Goal: Share content: Share content

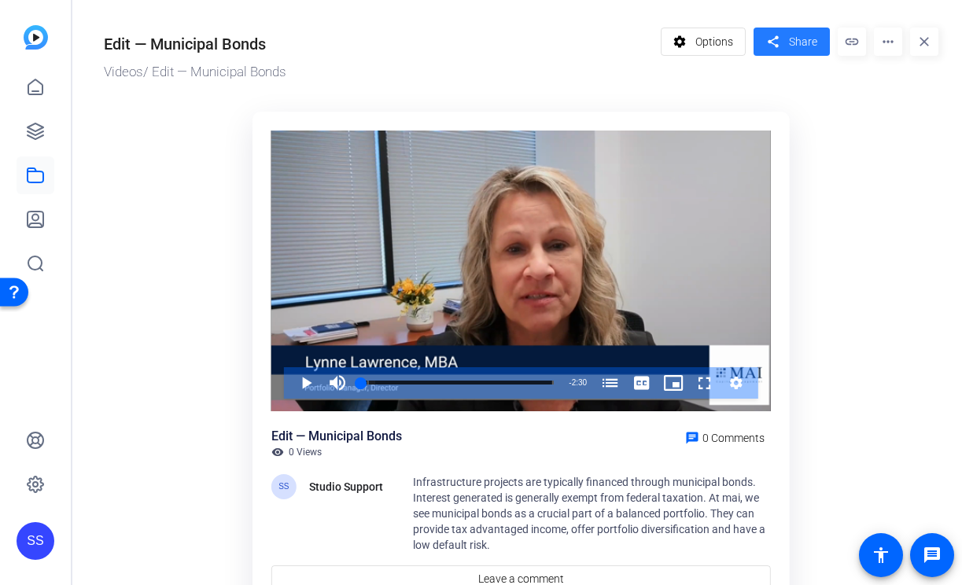
click at [786, 53] on span at bounding box center [791, 42] width 76 height 38
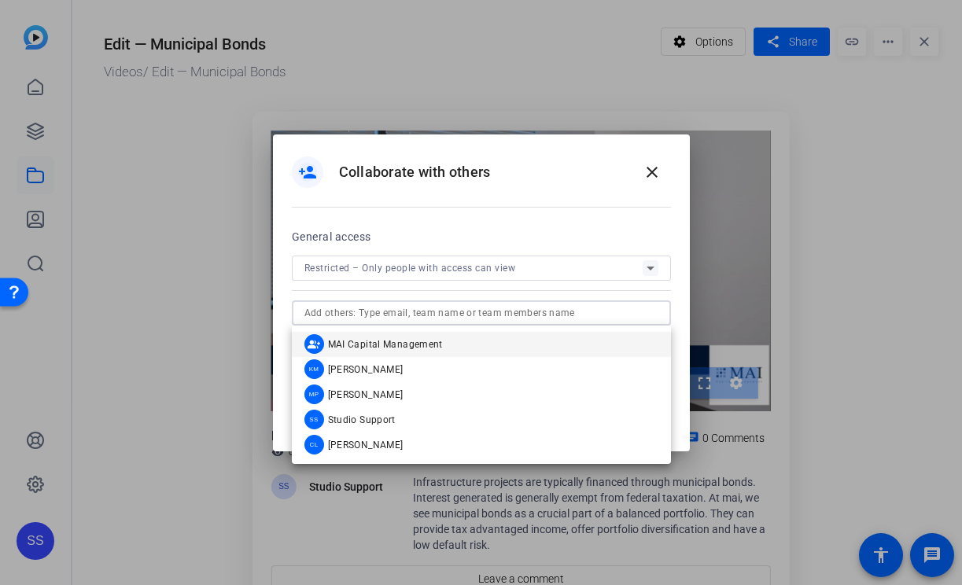
click at [531, 307] on input "text" at bounding box center [481, 313] width 354 height 19
click at [449, 103] on div at bounding box center [481, 292] width 962 height 585
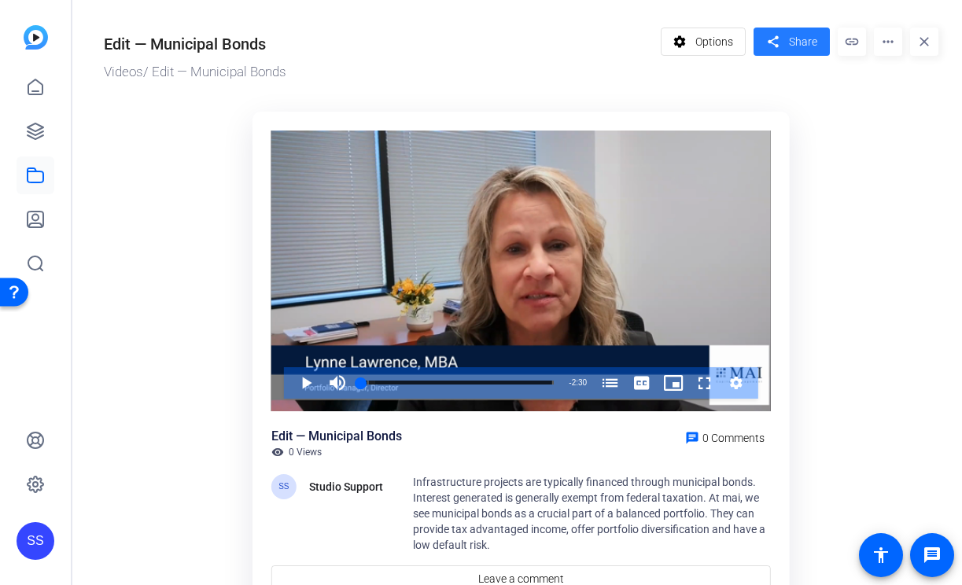
click at [794, 42] on span "Share" at bounding box center [803, 42] width 28 height 17
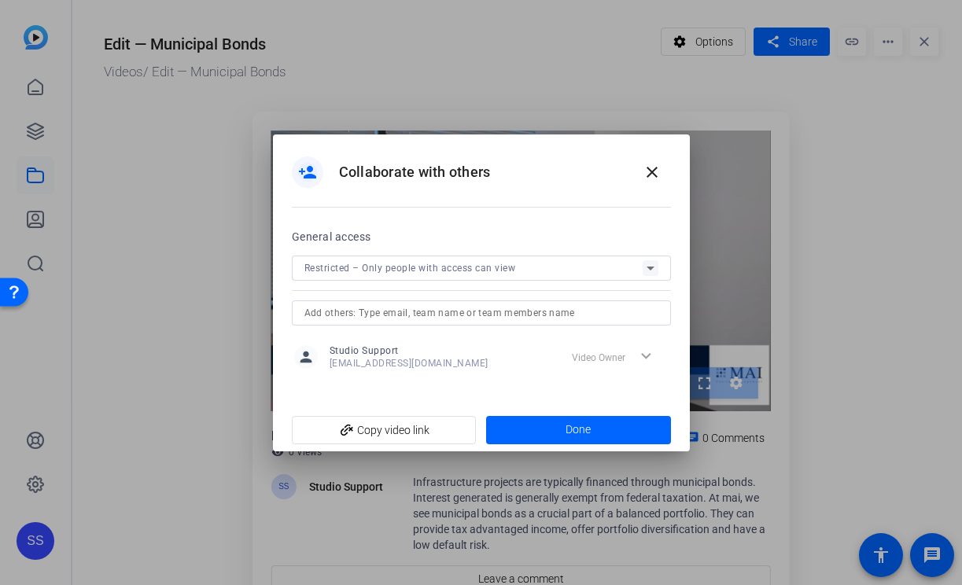
click at [492, 315] on input "text" at bounding box center [481, 313] width 354 height 19
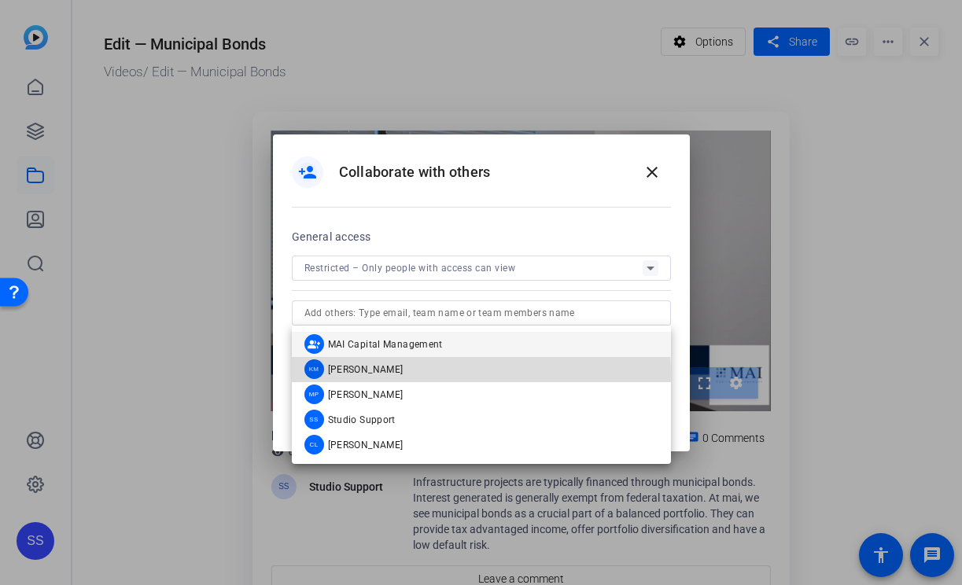
click at [440, 374] on mat-option "KM Kerry Marinchick" at bounding box center [481, 369] width 379 height 25
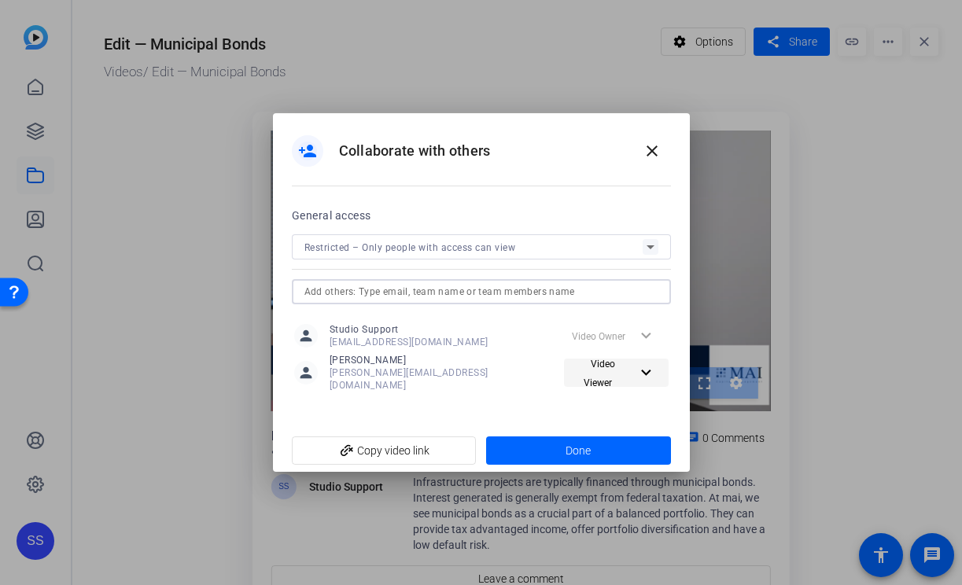
click at [589, 376] on span "Video Viewer" at bounding box center [600, 374] width 32 height 30
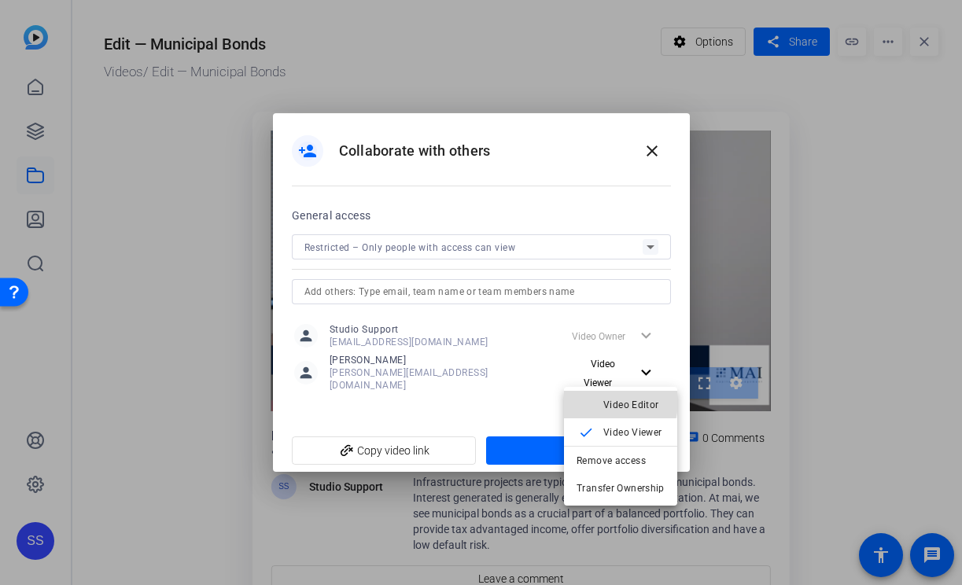
click at [606, 402] on span "Video Editor" at bounding box center [631, 405] width 56 height 11
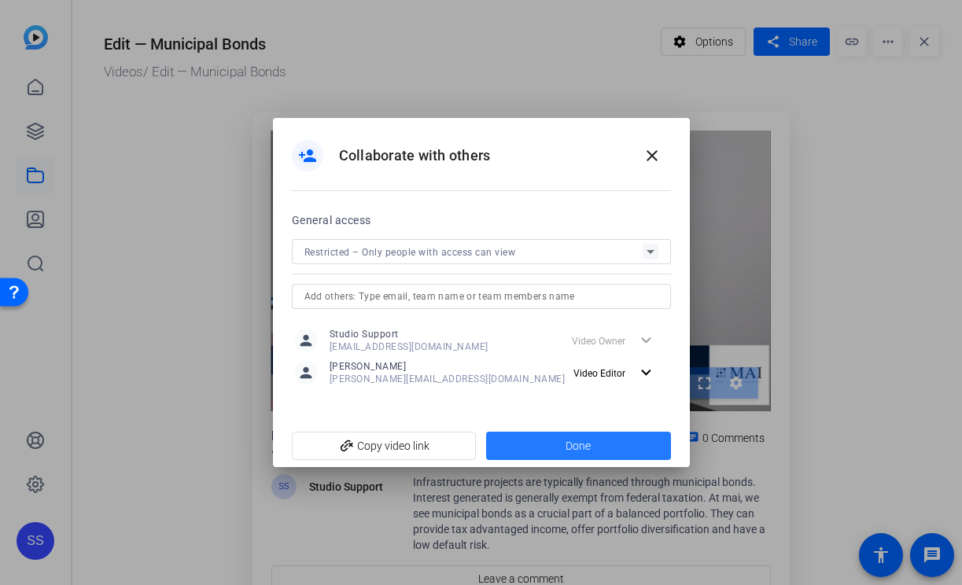
click at [533, 447] on span at bounding box center [578, 446] width 185 height 38
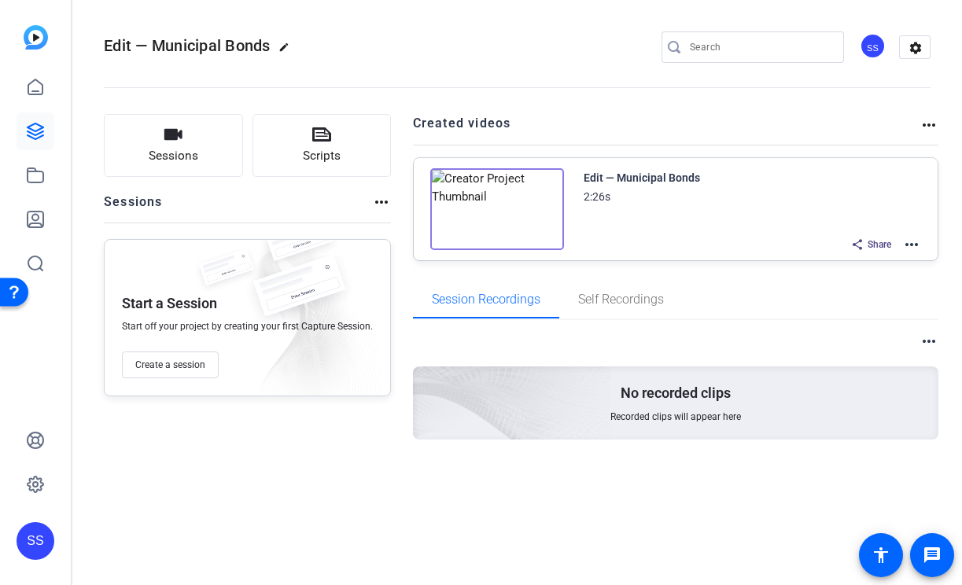
click at [37, 529] on div "SS" at bounding box center [36, 541] width 38 height 38
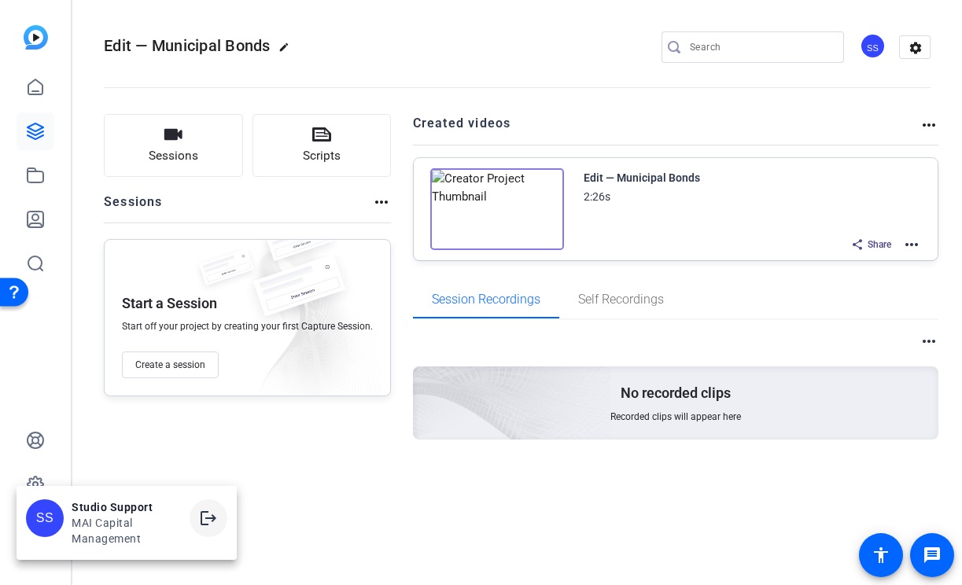
click at [202, 514] on mat-icon "logout" at bounding box center [208, 518] width 19 height 19
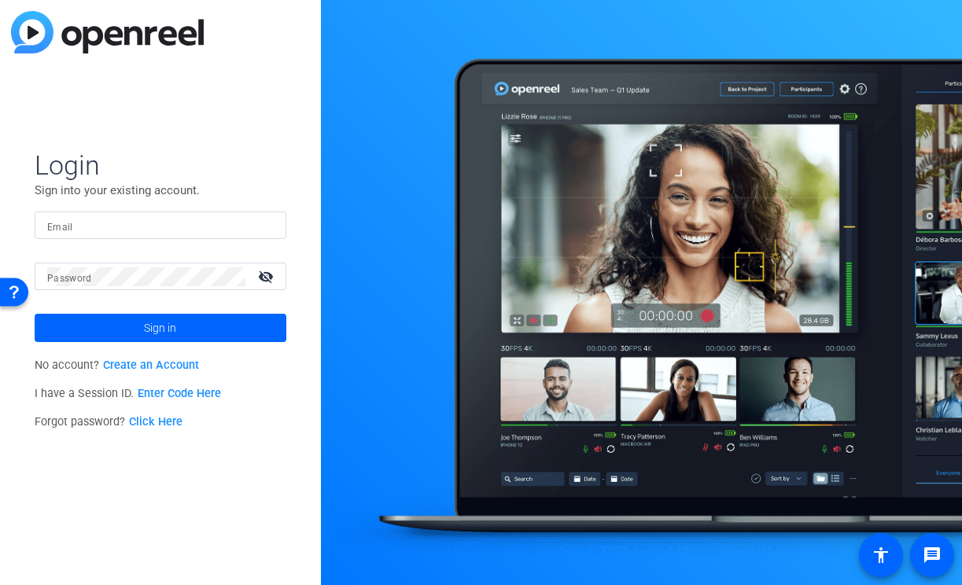
click at [88, 243] on mat-form-field "Email" at bounding box center [161, 237] width 252 height 51
click at [110, 230] on input "Email" at bounding box center [160, 225] width 226 height 19
click at [263, 232] on div at bounding box center [160, 226] width 226 height 28
type input "studiosupport+2@openreel.com"
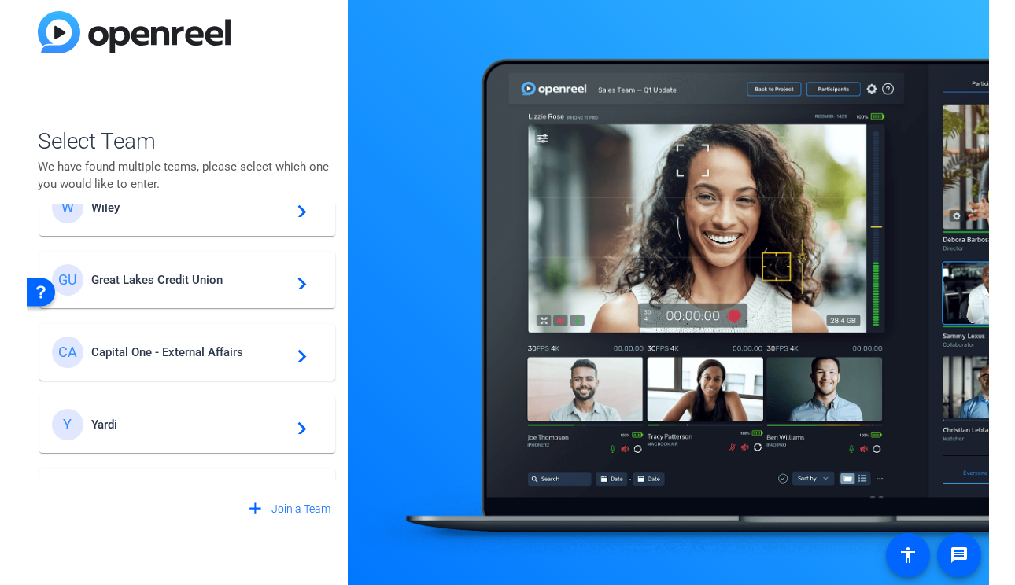
scroll to position [1, 0]
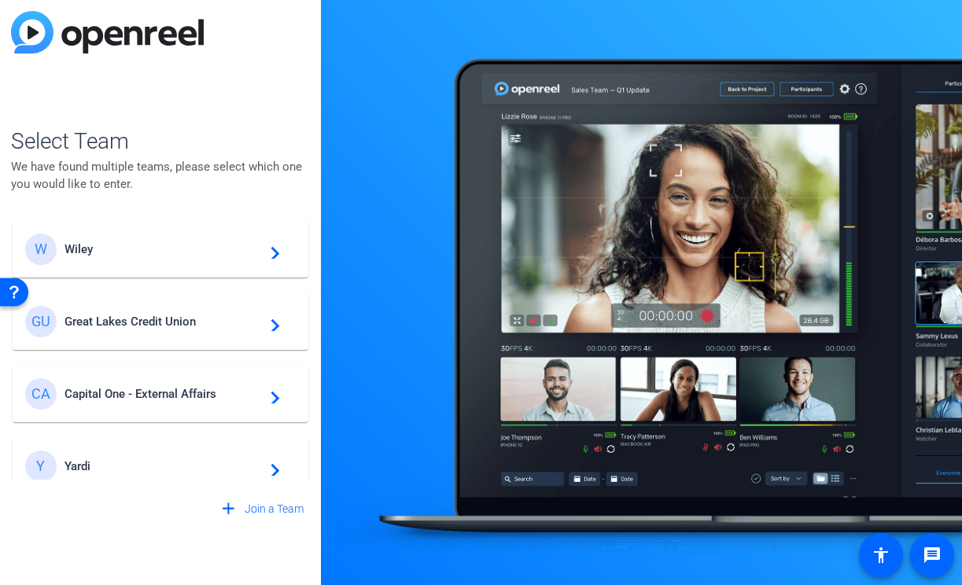
click at [206, 247] on span "Wiley" at bounding box center [162, 249] width 197 height 14
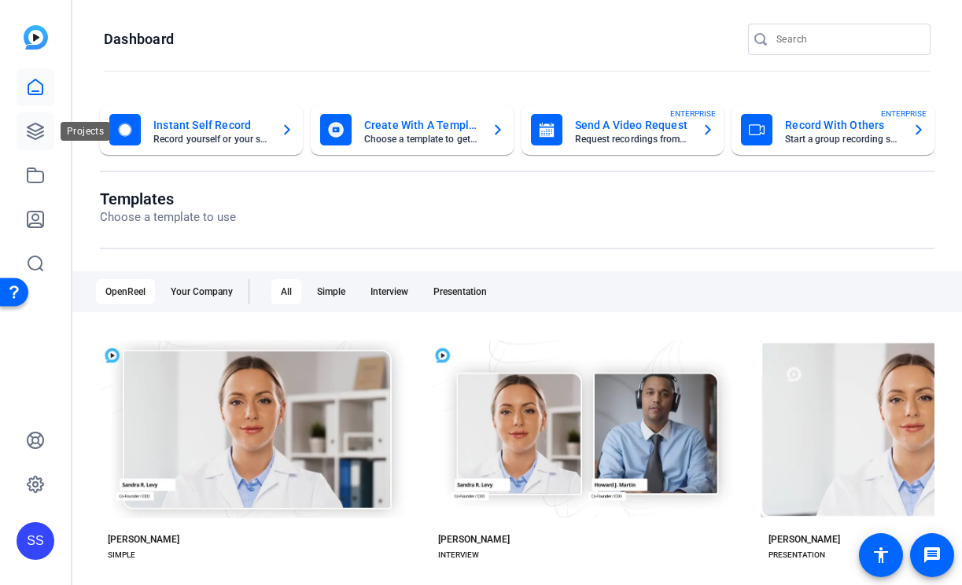
click at [31, 142] on link at bounding box center [36, 131] width 38 height 38
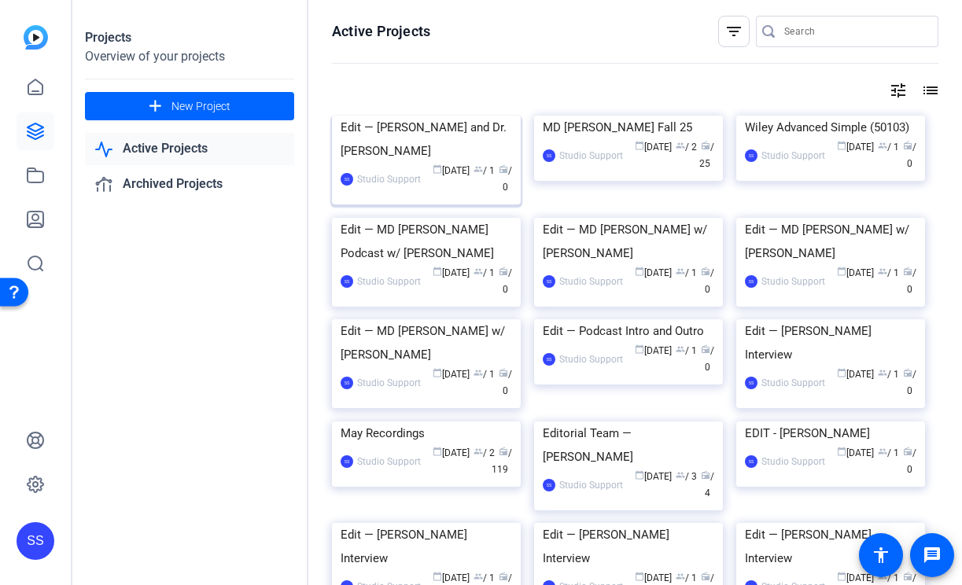
click at [389, 163] on div "Edit — Dr. Pam Sharma and Dr. Jim Alliso" at bounding box center [426, 139] width 171 height 47
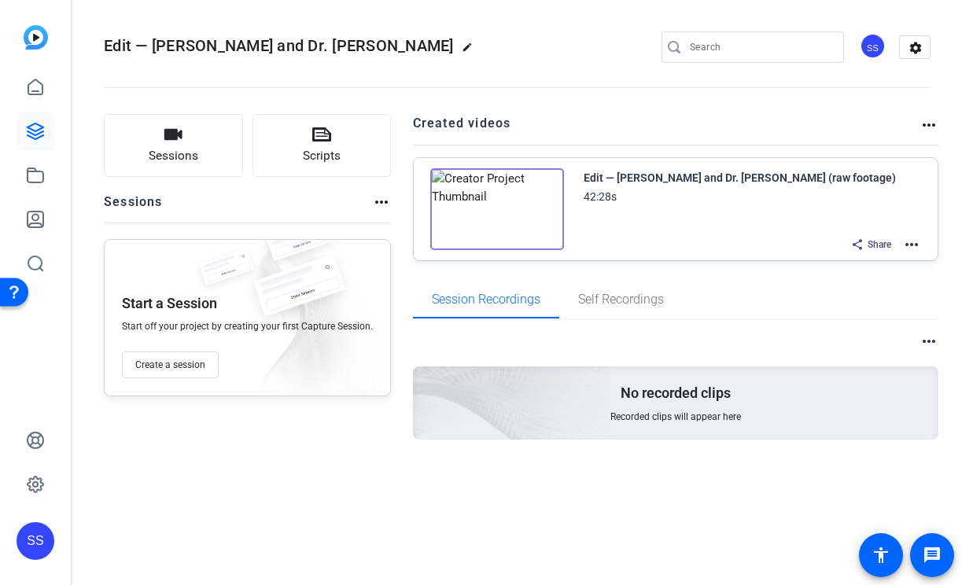
click at [905, 248] on mat-icon "more_horiz" at bounding box center [911, 244] width 19 height 19
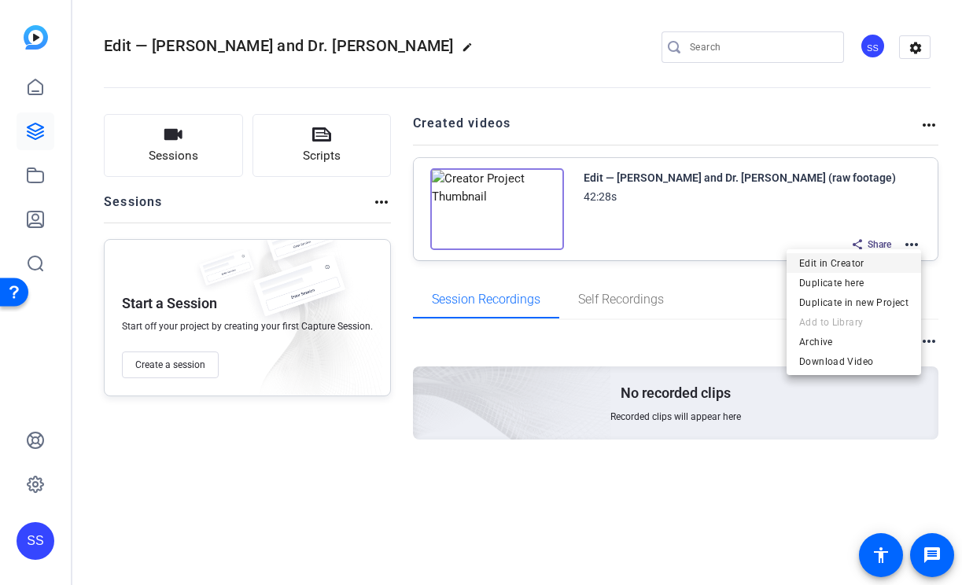
click at [867, 257] on span "Edit in Creator" at bounding box center [853, 263] width 109 height 19
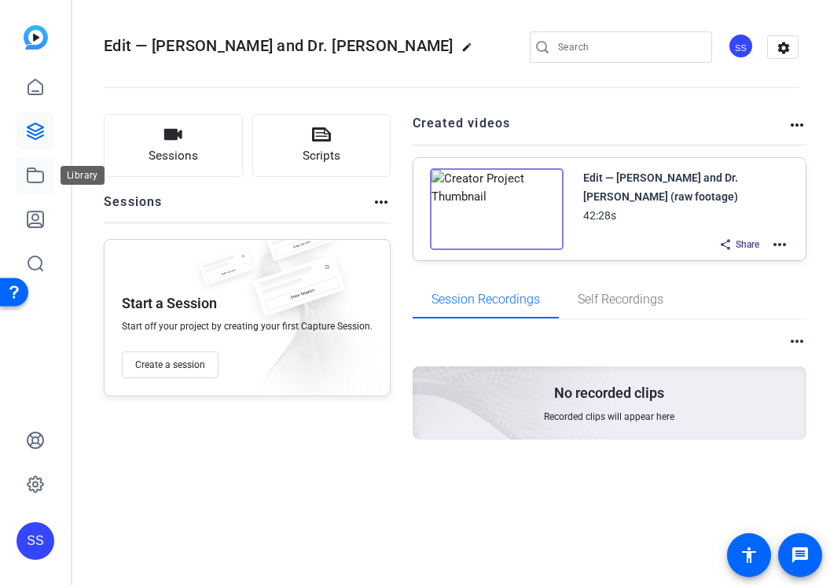
click at [35, 182] on icon at bounding box center [36, 175] width 16 height 14
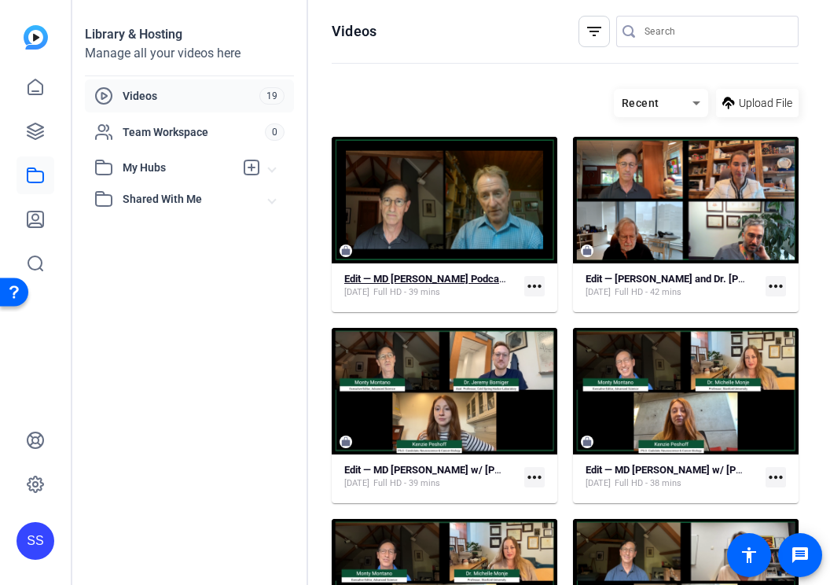
click at [370, 288] on span "Jul 24, 2025" at bounding box center [356, 292] width 25 height 13
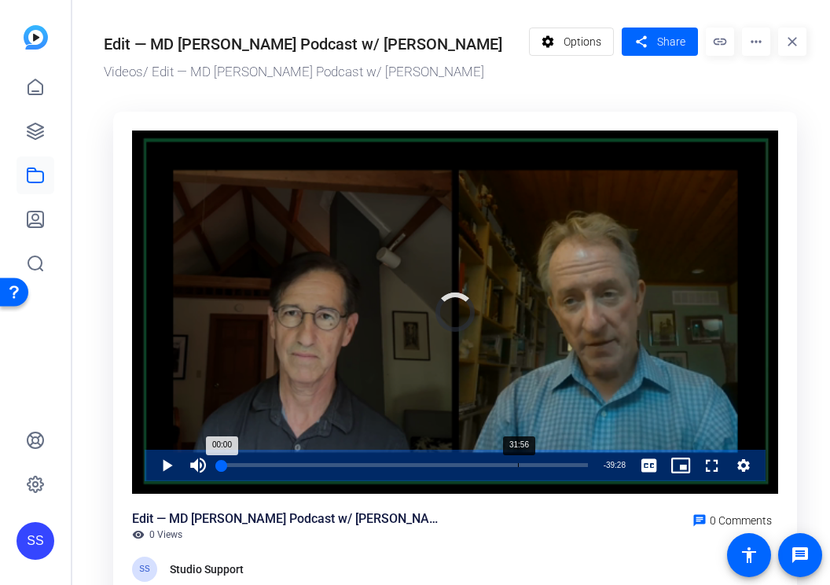
click at [518, 466] on div "31:56" at bounding box center [518, 465] width 1 height 4
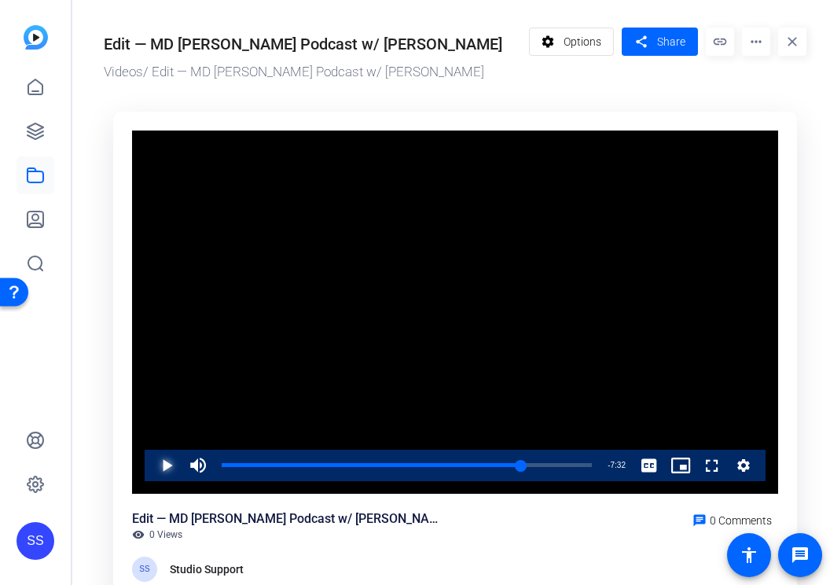
click at [151, 463] on span "Video Player" at bounding box center [151, 465] width 0 height 31
click at [517, 464] on div "31:30" at bounding box center [370, 465] width 296 height 4
click at [525, 464] on div "Loaded : 0.00% 32:26 31:30" at bounding box center [407, 465] width 370 height 4
click at [520, 464] on div "32:26" at bounding box center [374, 465] width 304 height 4
click at [506, 459] on div "Loaded : 84.44% 30:25 32:15" at bounding box center [407, 465] width 386 height 31
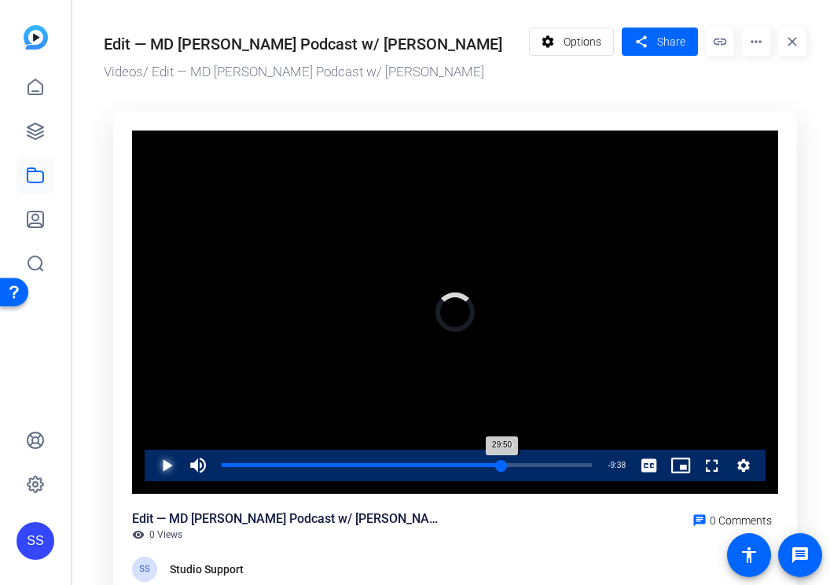
click at [502, 463] on div "29:50" at bounding box center [362, 465] width 280 height 4
click at [505, 463] on div "29:50" at bounding box center [364, 465] width 284 height 4
click at [35, 166] on icon at bounding box center [35, 175] width 19 height 19
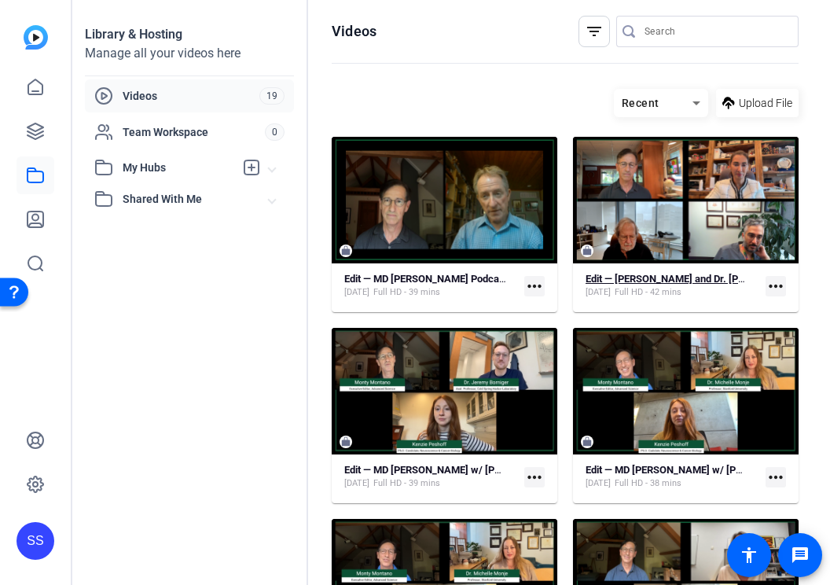
click at [643, 279] on strong "Edit — Dr. Pam Sharma and Dr. Jim Allison (raw footage)" at bounding box center [728, 279] width 285 height 12
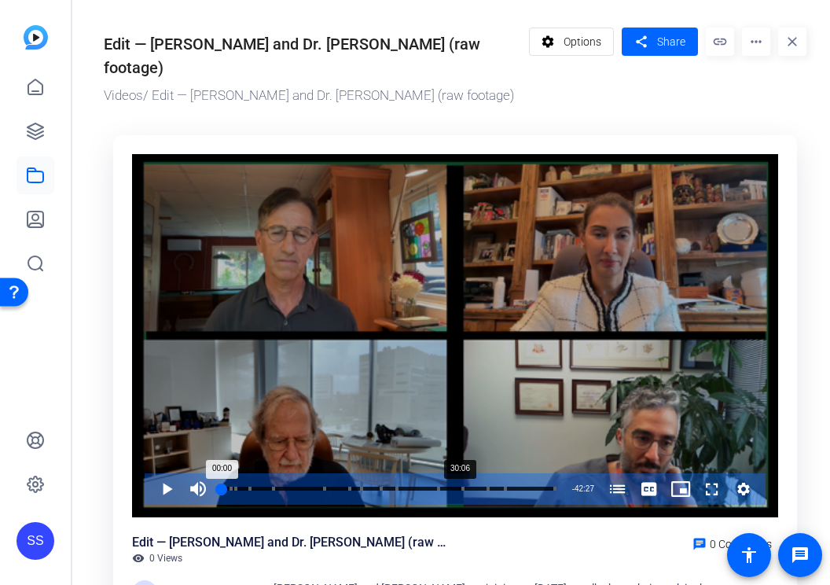
click at [459, 473] on div "Loaded : 0.44% 30:06 00:00 Jim and Pam on the Cancer Podcast (00:05) Jim Moran …" at bounding box center [389, 488] width 351 height 31
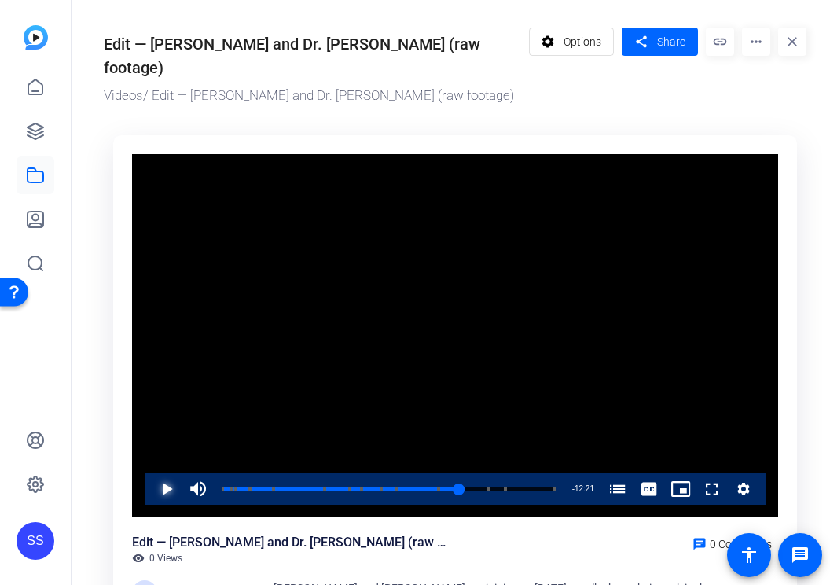
click at [151, 473] on span "Video Player" at bounding box center [151, 488] width 0 height 31
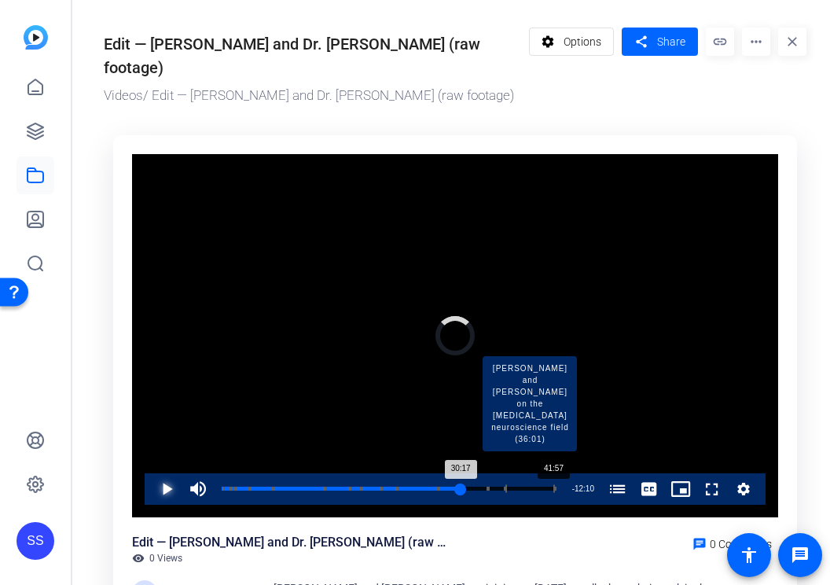
click at [553, 485] on div "Progress Bar" at bounding box center [531, 489] width 50 height 8
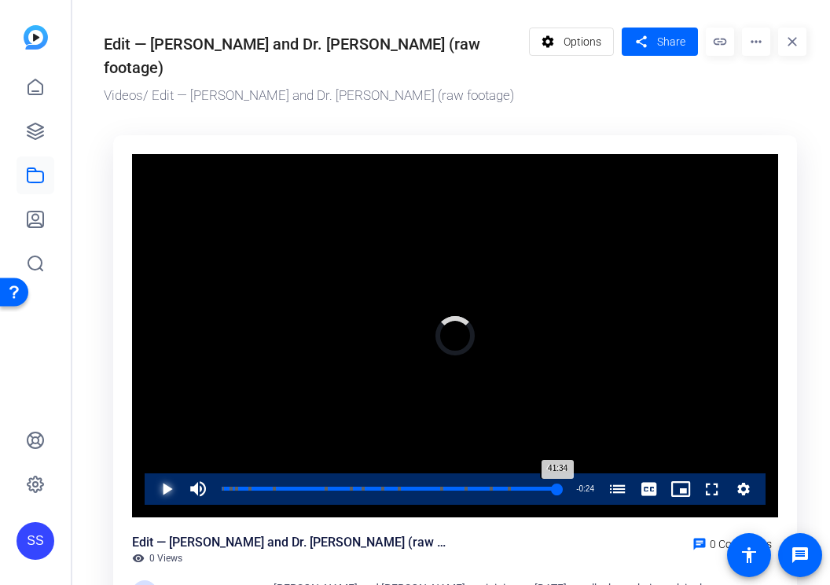
click at [555, 487] on div "41:34" at bounding box center [390, 489] width 336 height 4
drag, startPoint x: 555, startPoint y: 466, endPoint x: 564, endPoint y: 466, distance: 8.7
click at [564, 473] on div "Loaded : 0.00% 42:27 41:46 Jim and Pam on the Cancer Podcast (00:05) Jim Moran …" at bounding box center [391, 488] width 355 height 31
click at [561, 487] on div "42:27" at bounding box center [391, 489] width 339 height 4
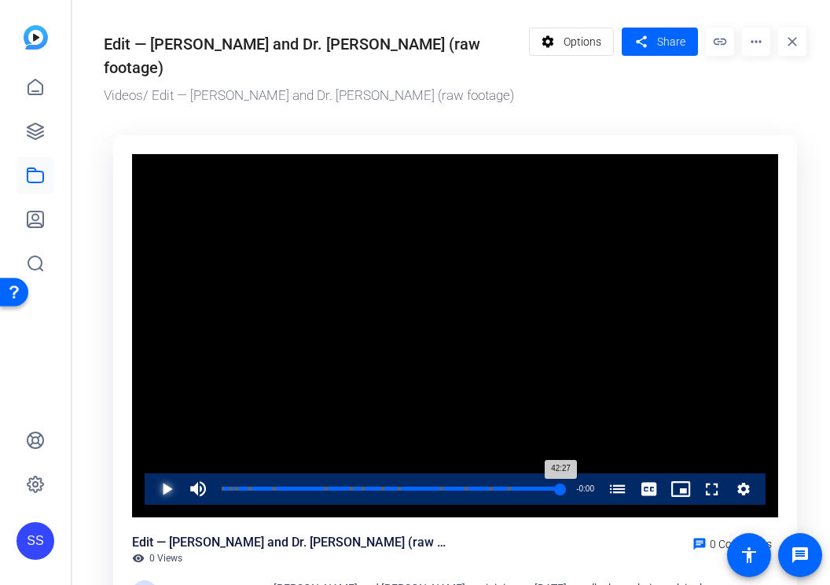
click at [561, 487] on div "42:27" at bounding box center [391, 489] width 339 height 4
click at [558, 487] on div "42:27" at bounding box center [391, 489] width 339 height 4
click at [151, 473] on span "Video Player" at bounding box center [151, 488] width 0 height 31
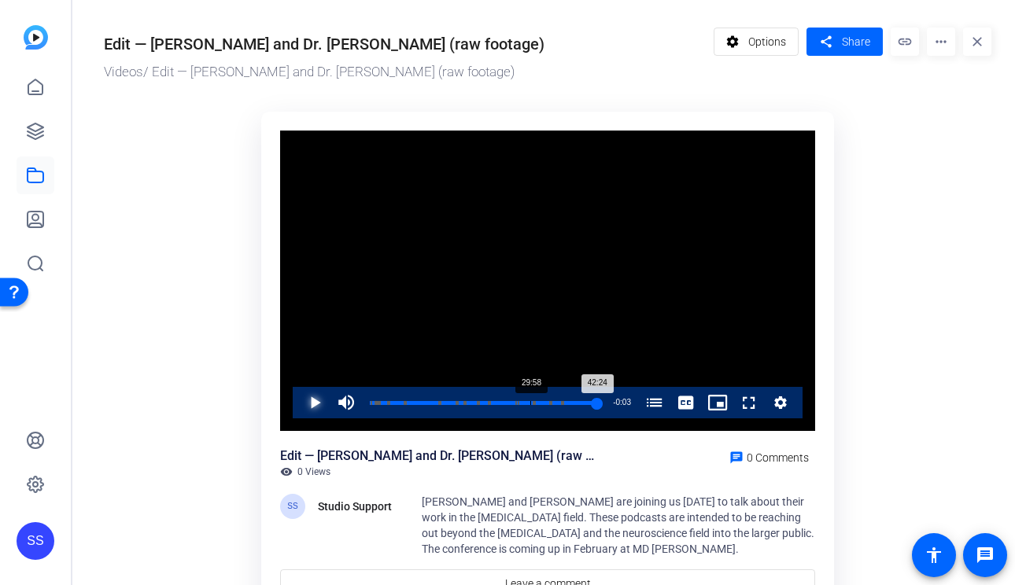
click at [529, 411] on div "Progress Bar" at bounding box center [483, 413] width 227 height 13
click at [299, 403] on span "Video Player" at bounding box center [299, 402] width 0 height 31
click at [299, 398] on span "Video Player" at bounding box center [299, 402] width 0 height 31
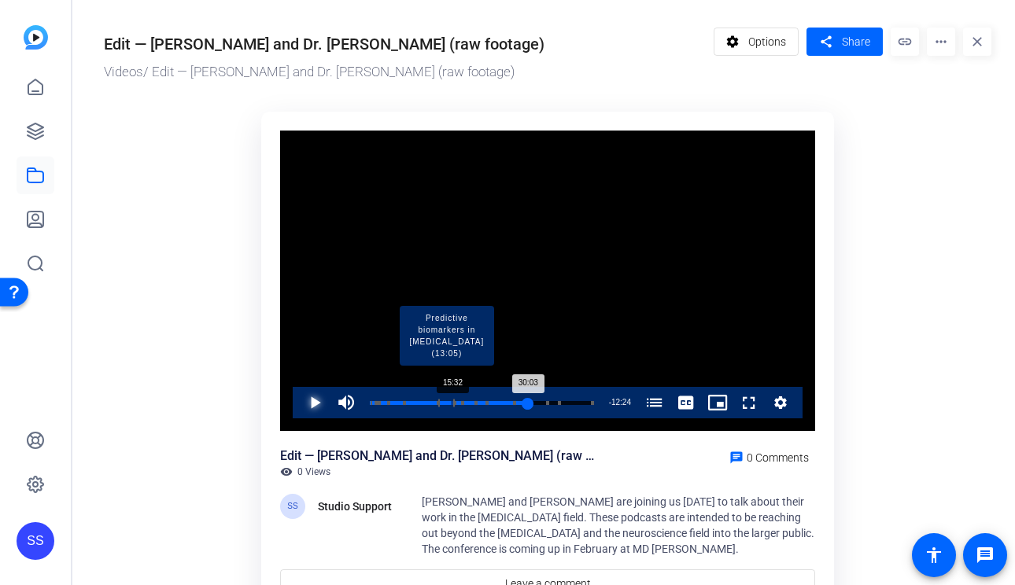
click at [451, 401] on div "Progress Bar" at bounding box center [446, 403] width 17 height 8
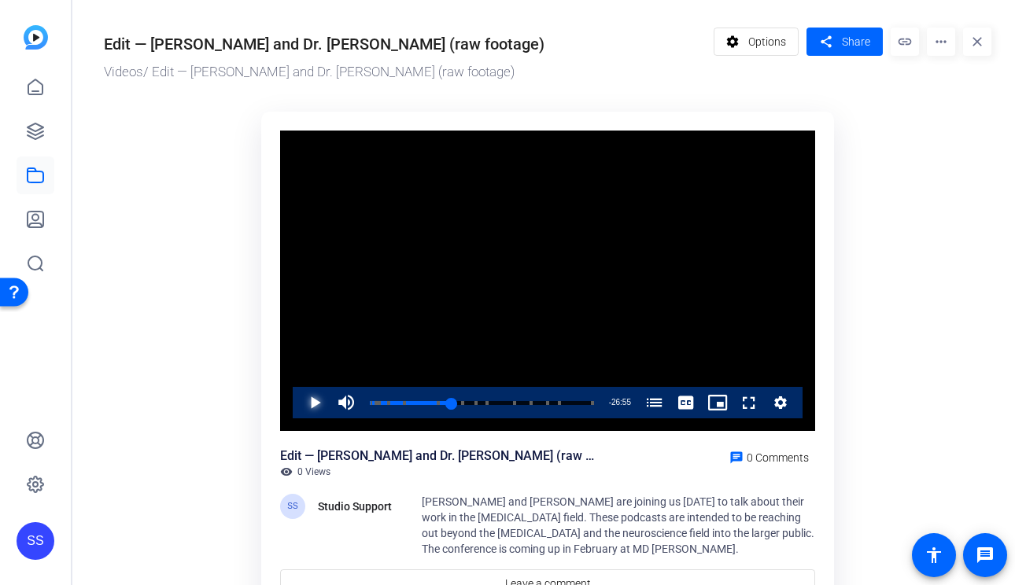
click at [299, 402] on span "Video Player" at bounding box center [299, 402] width 0 height 31
click at [445, 403] on div "15:47" at bounding box center [411, 403] width 83 height 4
click at [445, 402] on div "14:56" at bounding box center [409, 403] width 79 height 4
click at [299, 403] on span "Video Player" at bounding box center [299, 402] width 0 height 31
drag, startPoint x: 448, startPoint y: 401, endPoint x: 459, endPoint y: 400, distance: 10.3
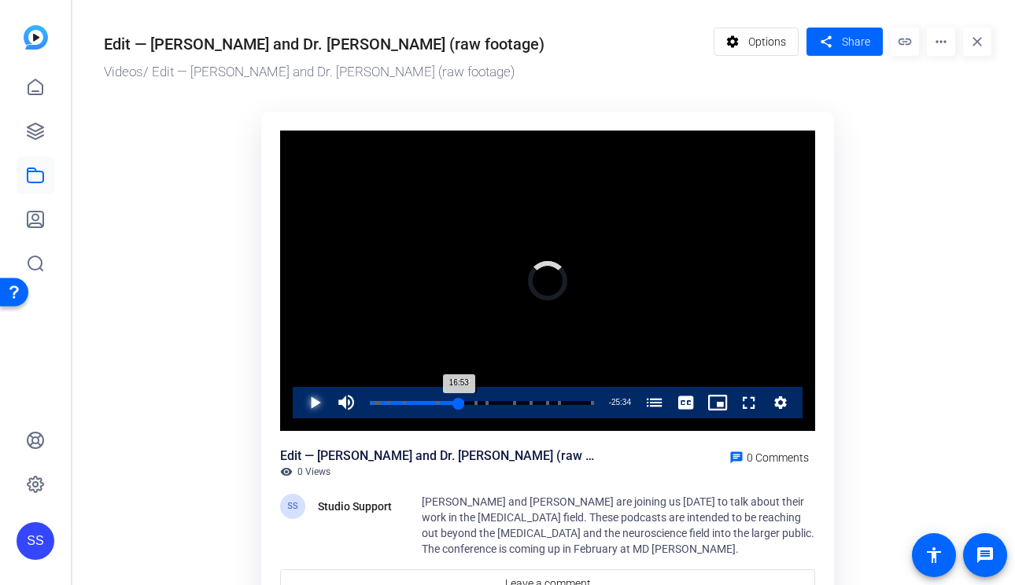
click at [459, 401] on div "16:53" at bounding box center [414, 403] width 89 height 4
click at [458, 401] on div "16:53" at bounding box center [414, 403] width 89 height 4
click at [299, 396] on span "Video Player" at bounding box center [299, 402] width 0 height 31
click at [299, 401] on span "Video Player" at bounding box center [299, 402] width 0 height 31
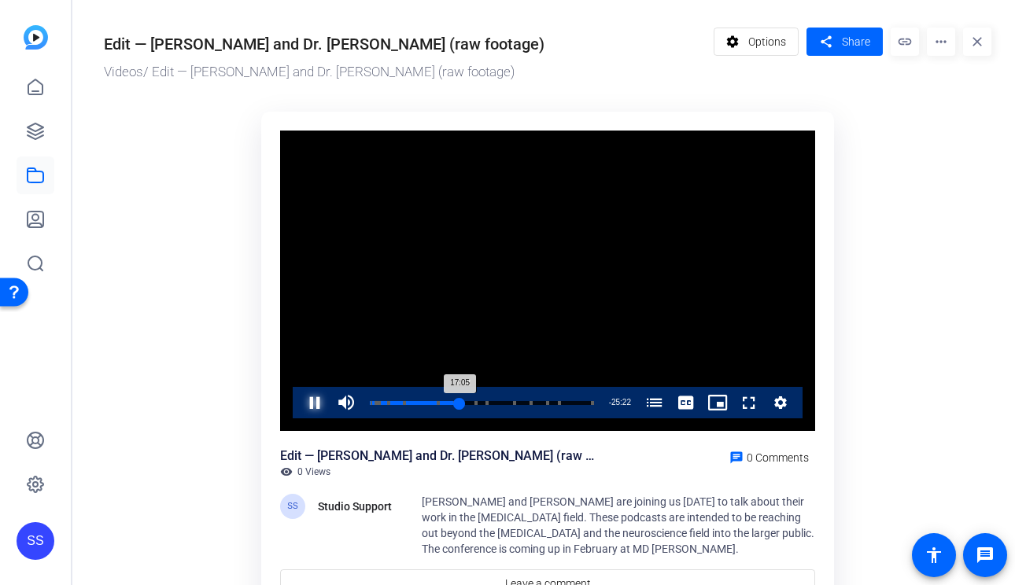
click at [456, 403] on div "17:05" at bounding box center [415, 403] width 90 height 4
click at [299, 404] on span "Video Player" at bounding box center [299, 402] width 0 height 31
click at [462, 403] on div "17:38" at bounding box center [416, 403] width 93 height 4
click at [299, 400] on span "Video Player" at bounding box center [299, 402] width 0 height 31
click at [299, 403] on span "Video Player" at bounding box center [299, 402] width 0 height 31
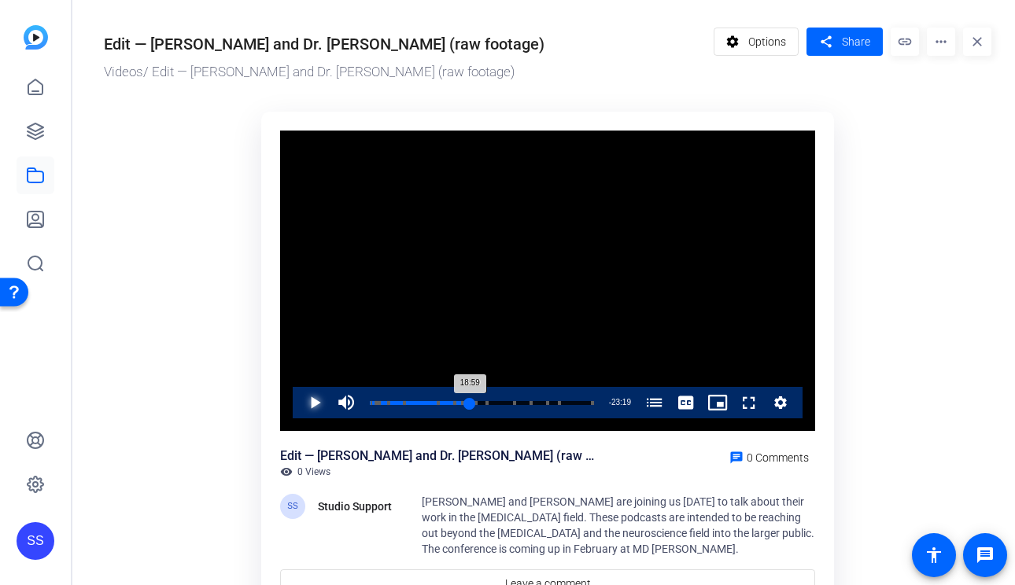
click at [470, 401] on div "18:59" at bounding box center [420, 403] width 100 height 4
click at [469, 401] on div "18:59" at bounding box center [420, 403] width 100 height 4
click at [299, 412] on span "Video Player" at bounding box center [299, 402] width 0 height 31
click at [470, 401] on div "19:08" at bounding box center [420, 403] width 101 height 4
click at [466, 401] on div "18:59" at bounding box center [420, 403] width 100 height 4
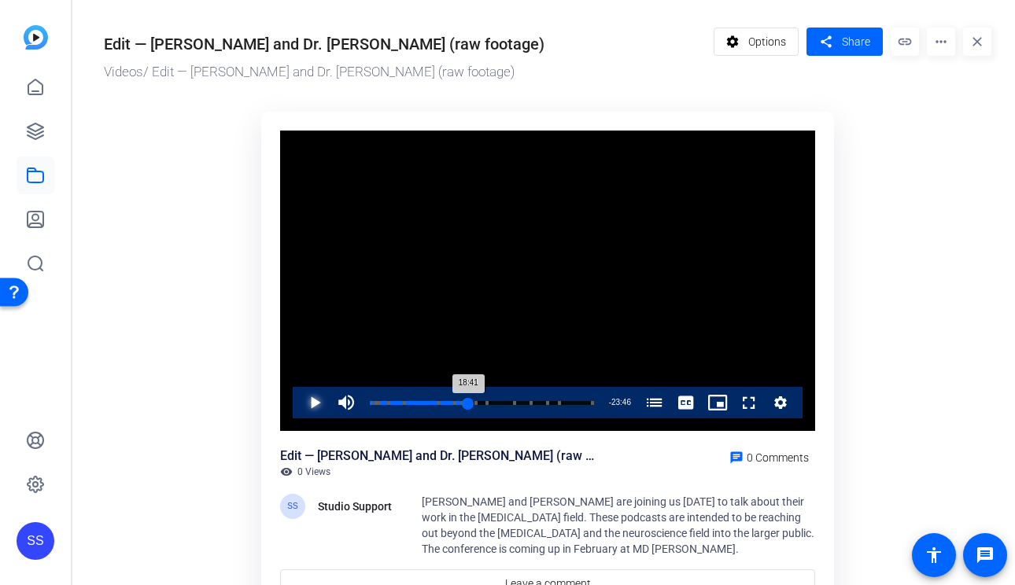
click at [468, 401] on div "18:41" at bounding box center [419, 403] width 98 height 4
click at [299, 400] on span "Video Player" at bounding box center [299, 402] width 0 height 31
click at [473, 404] on div "19:35" at bounding box center [421, 403] width 103 height 4
click at [299, 406] on span "Video Player" at bounding box center [299, 402] width 0 height 31
click at [299, 403] on span "Video Player" at bounding box center [299, 402] width 0 height 31
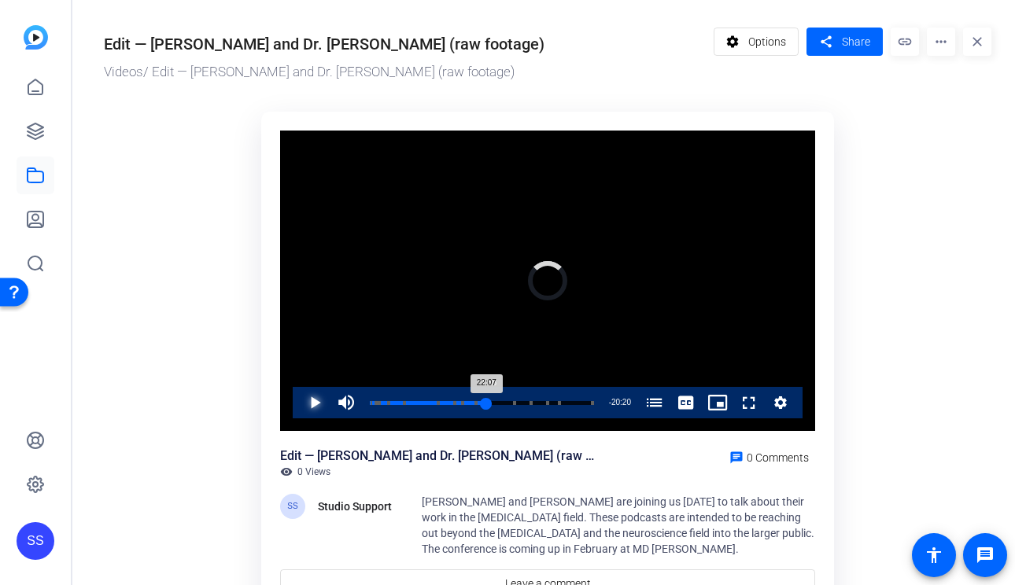
drag, startPoint x: 477, startPoint y: 400, endPoint x: 485, endPoint y: 400, distance: 8.7
click at [485, 401] on div "22:07" at bounding box center [428, 403] width 116 height 4
click at [485, 404] on div "21:58" at bounding box center [428, 403] width 116 height 4
click at [299, 401] on span "Video Player" at bounding box center [299, 402] width 0 height 31
click at [299, 398] on span "Video Player" at bounding box center [299, 402] width 0 height 31
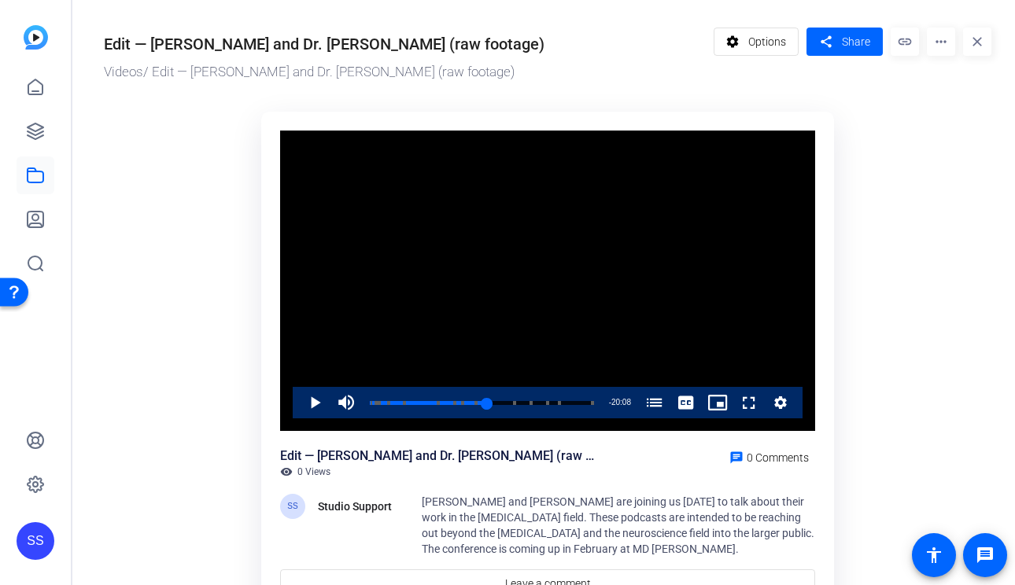
click at [32, 539] on div "SS" at bounding box center [36, 541] width 38 height 38
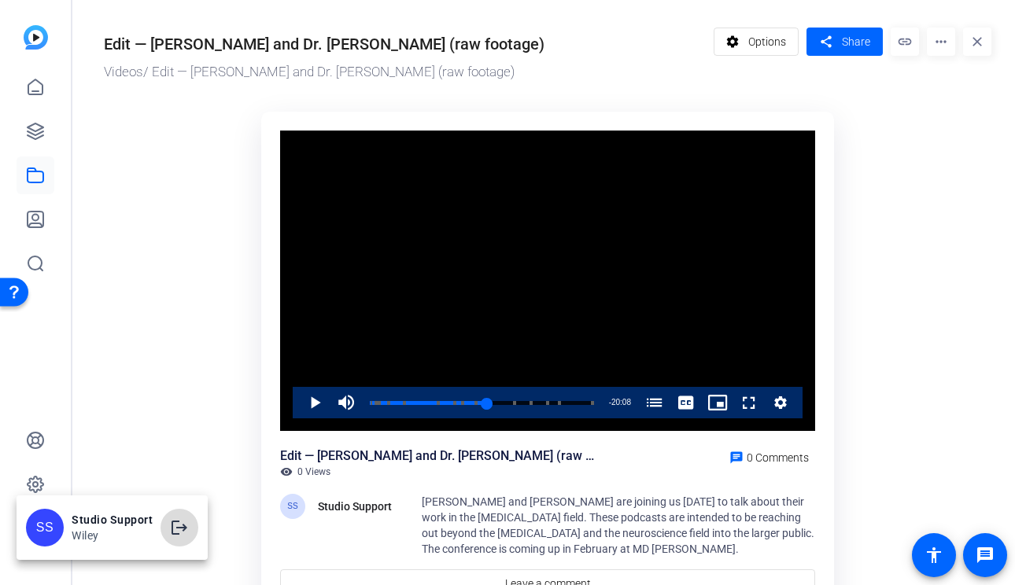
click at [177, 529] on mat-icon "logout" at bounding box center [179, 527] width 19 height 19
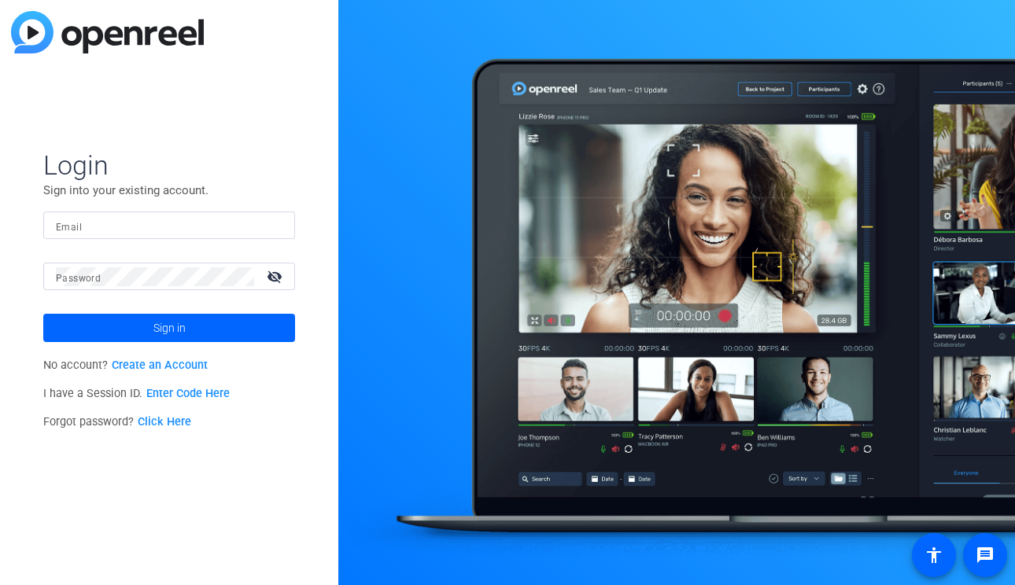
click at [236, 220] on input "Email" at bounding box center [169, 225] width 226 height 19
click at [274, 226] on img at bounding box center [268, 225] width 11 height 19
type input "studiosupport@openreel.com"
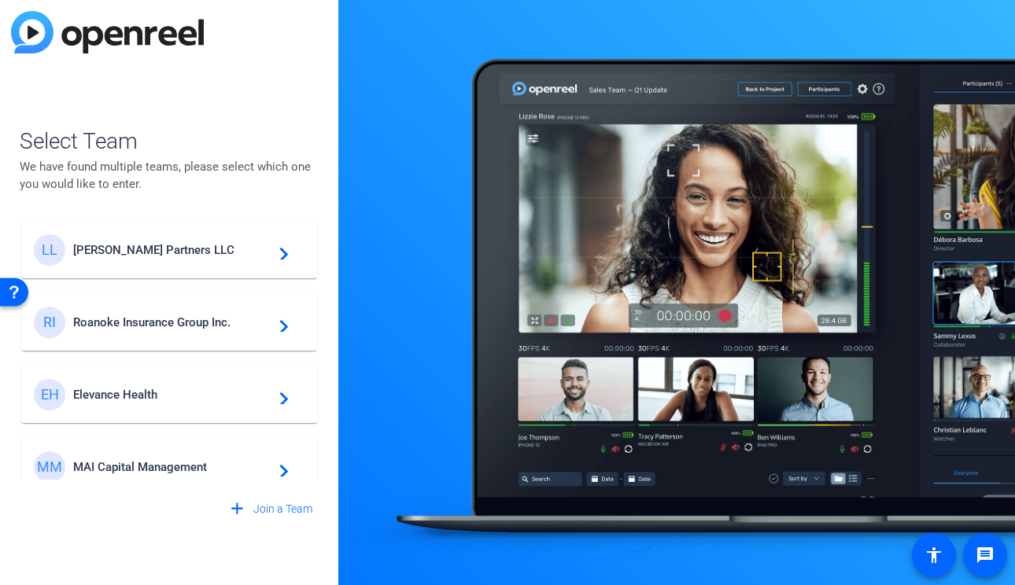
scroll to position [34, 0]
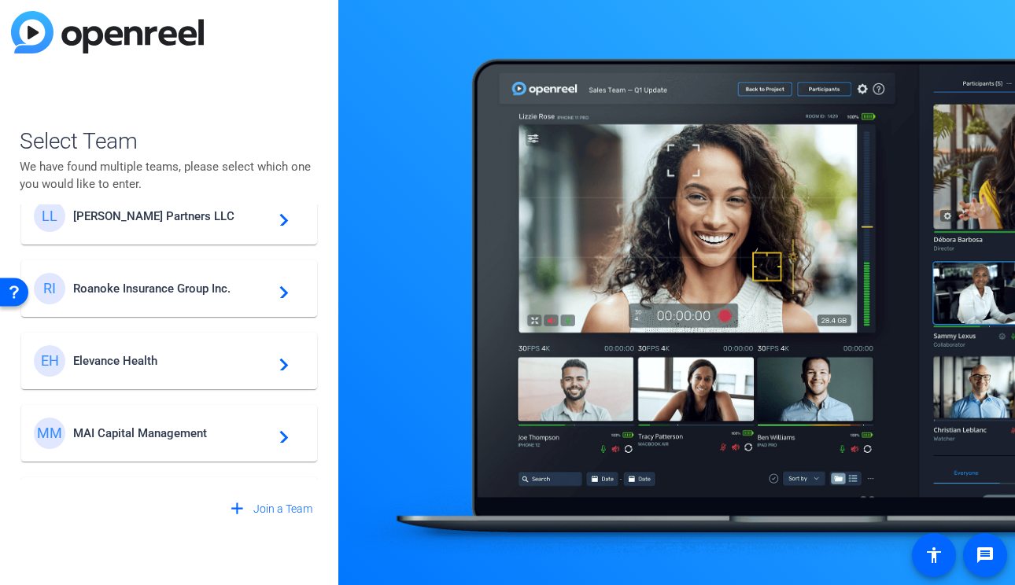
click at [170, 431] on span "MAI Capital Management" at bounding box center [171, 433] width 197 height 14
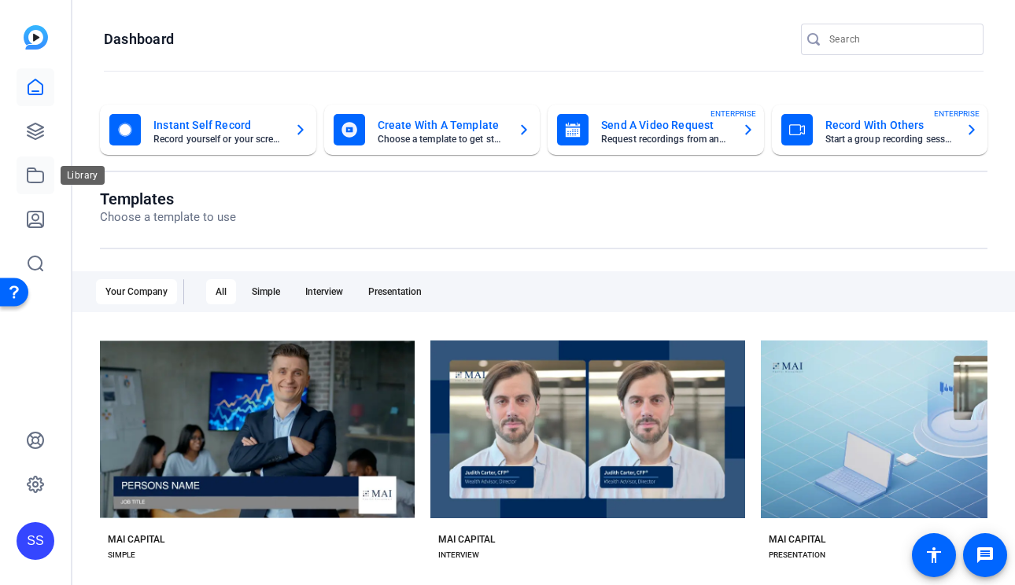
click at [42, 178] on icon at bounding box center [36, 175] width 16 height 14
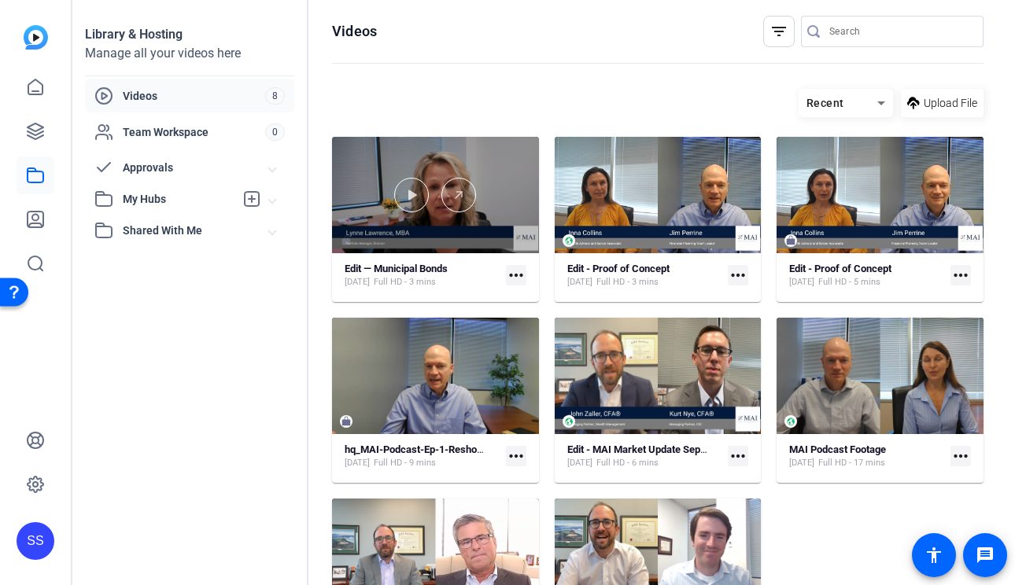
click at [436, 257] on mat-card "Edit — Municipal Bonds Oct 2, 2025 Full HD - 3 mins more_horiz" at bounding box center [435, 219] width 207 height 165
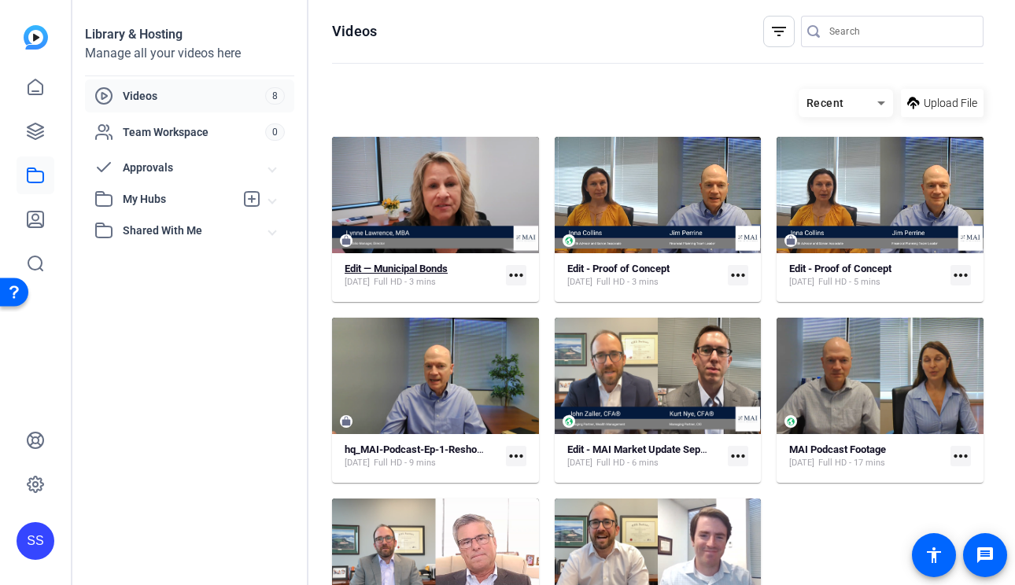
click at [444, 271] on strong "Edit — Municipal Bonds" at bounding box center [395, 269] width 103 height 12
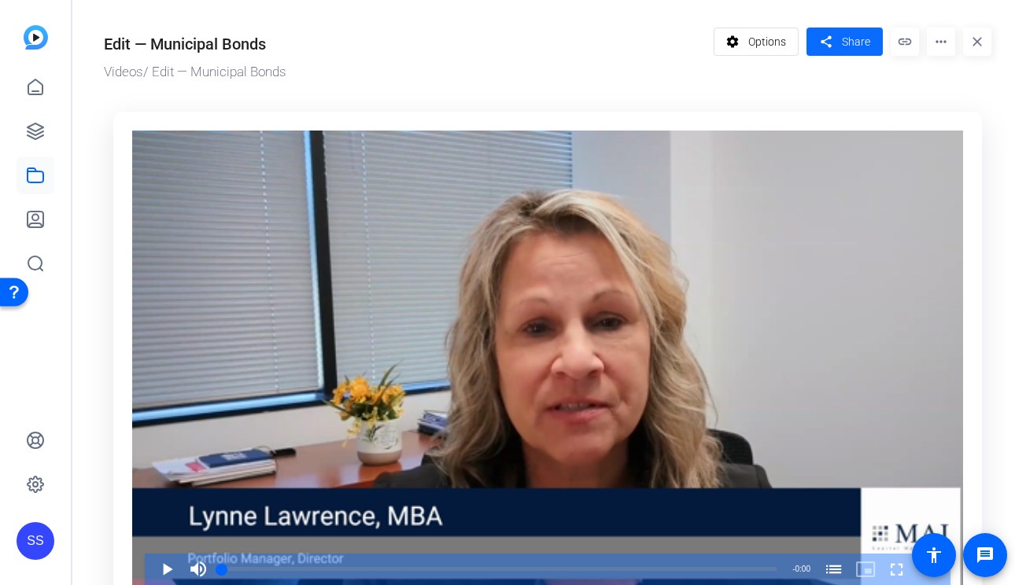
click at [851, 44] on span "Share" at bounding box center [856, 42] width 28 height 17
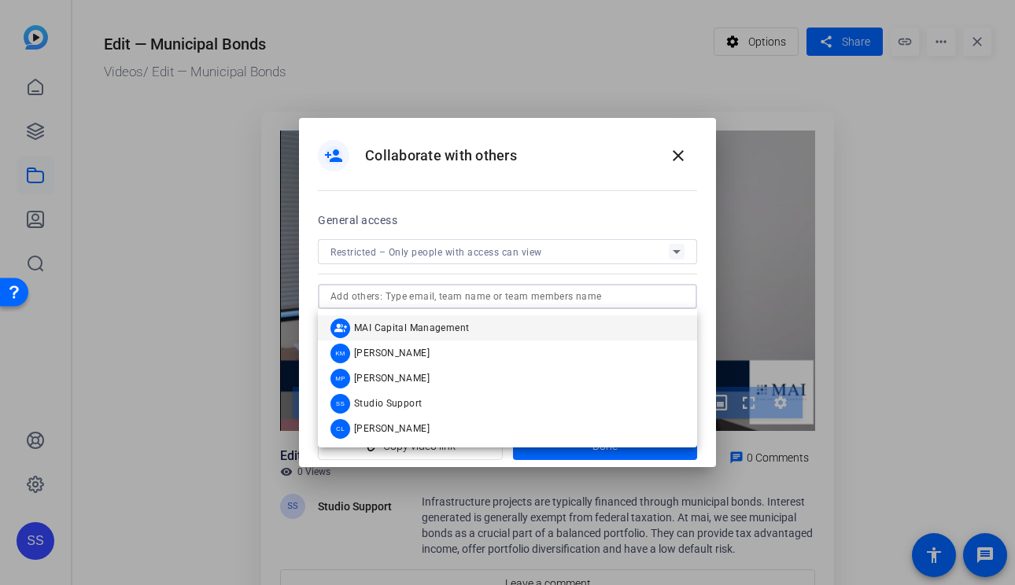
click at [545, 301] on input "text" at bounding box center [507, 296] width 354 height 19
click at [529, 232] on div "General access Restricted – Only people with access can view" at bounding box center [507, 260] width 379 height 98
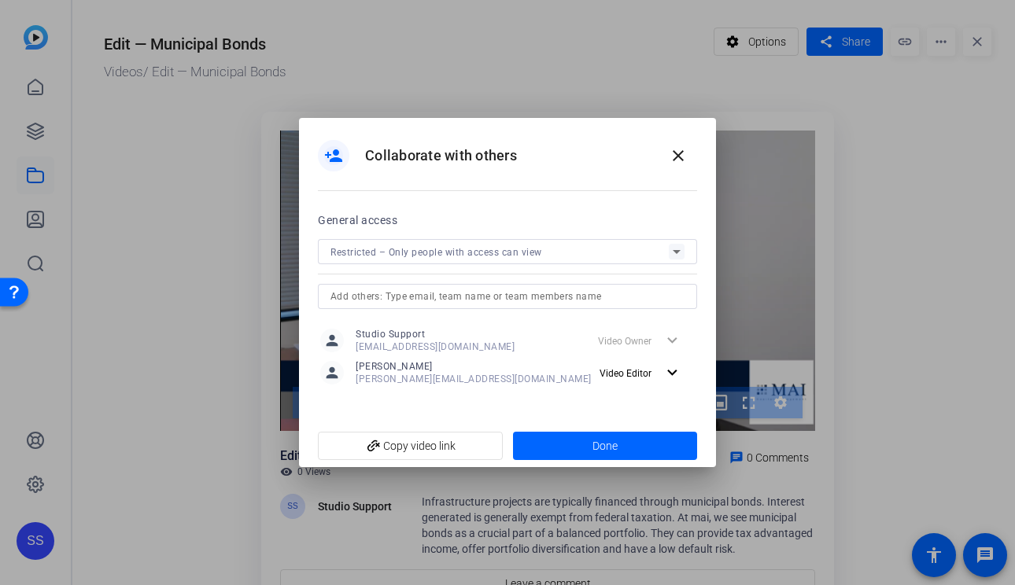
click at [520, 248] on span "Restricted – Only people with access can view" at bounding box center [436, 252] width 212 height 11
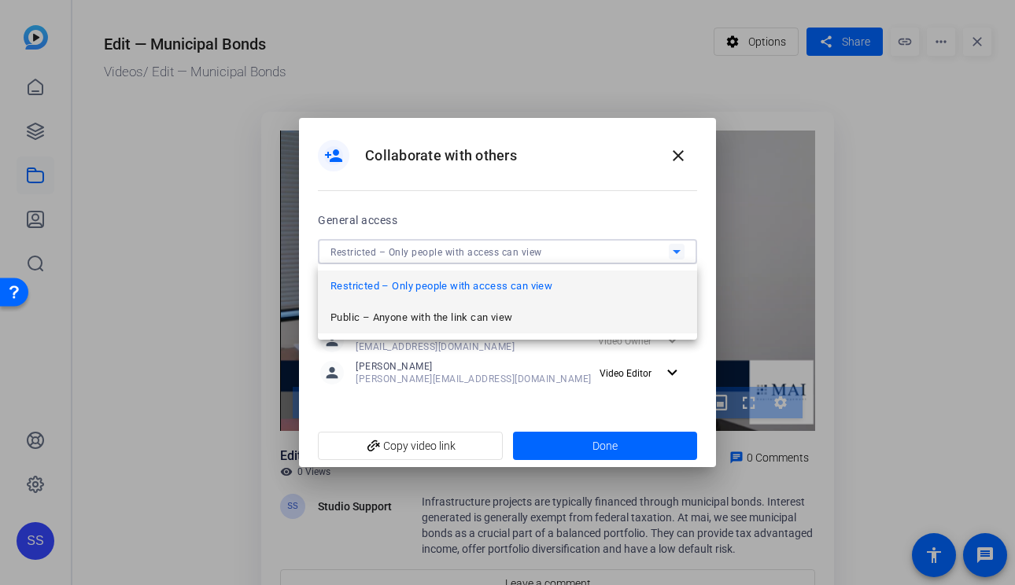
click at [474, 327] on mat-option "Public – Anyone with the link can view" at bounding box center [507, 317] width 379 height 31
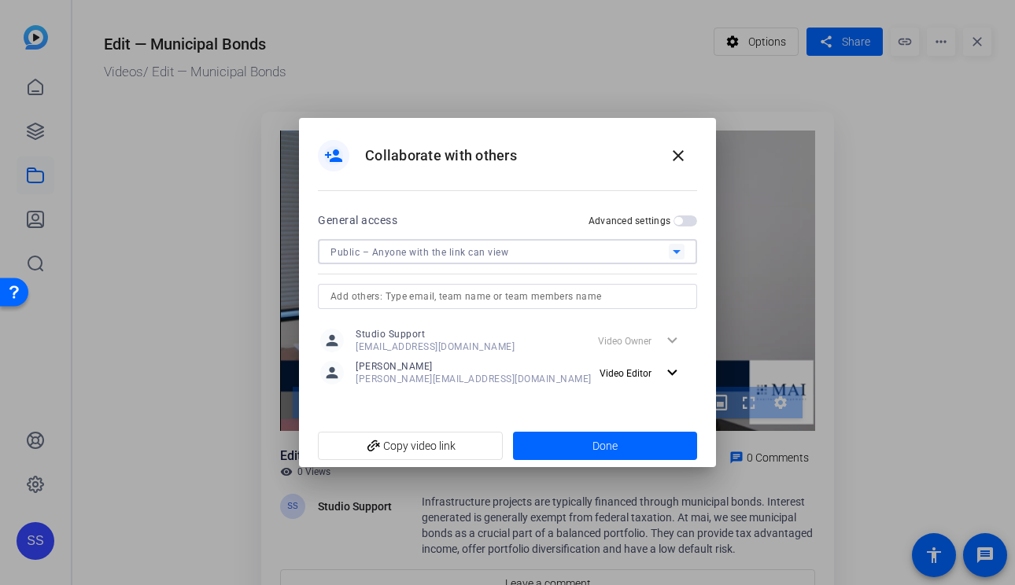
click at [690, 220] on span "button" at bounding box center [685, 220] width 24 height 11
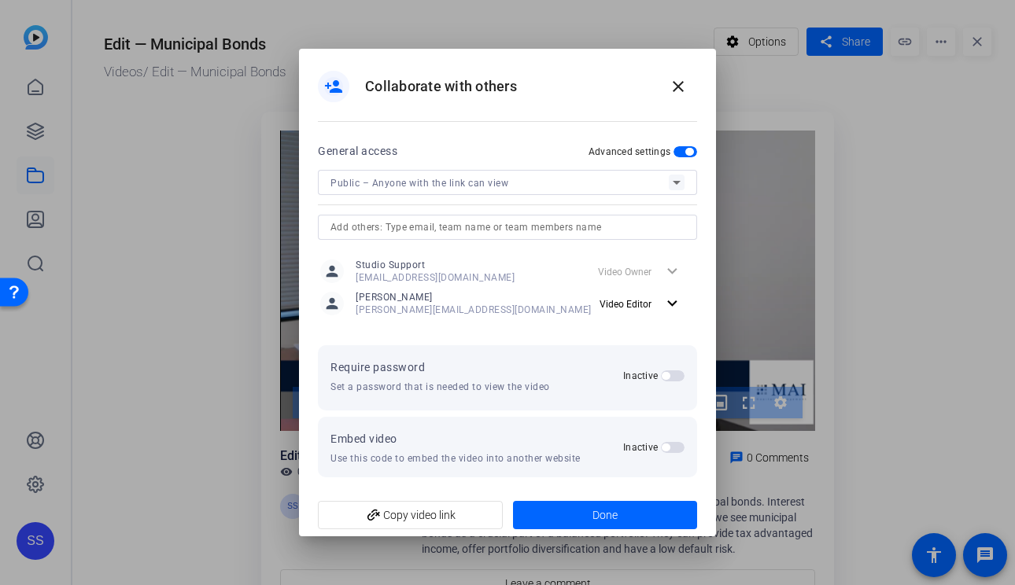
click at [675, 378] on span "button" at bounding box center [673, 375] width 24 height 11
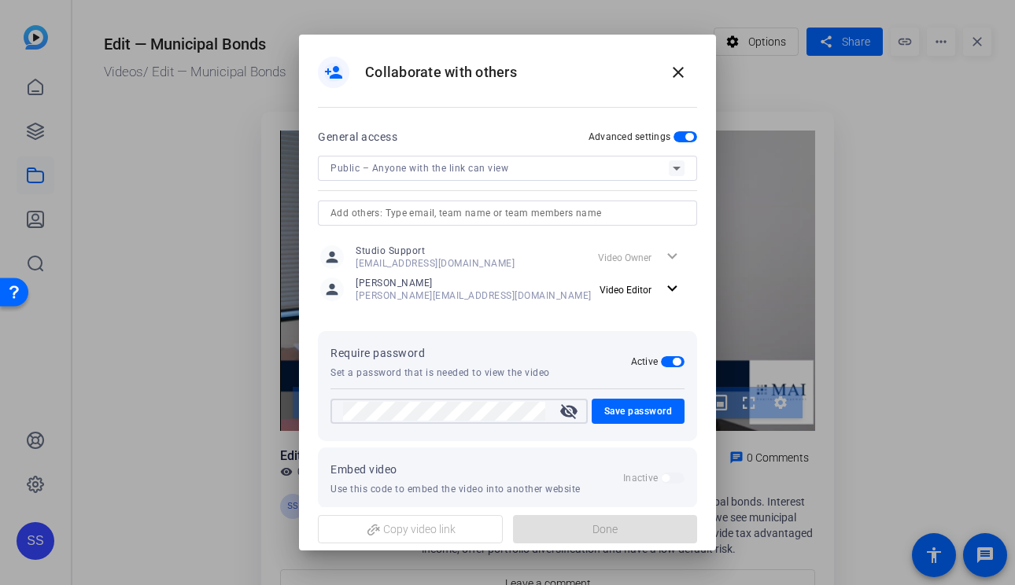
click at [573, 407] on mat-icon "visibility_off" at bounding box center [569, 411] width 38 height 19
click at [304, 408] on mat-dialog-content "General access Advanced settings Public – Anyone with the link can view person …" at bounding box center [507, 317] width 417 height 381
click at [634, 412] on span "Save password" at bounding box center [638, 411] width 68 height 19
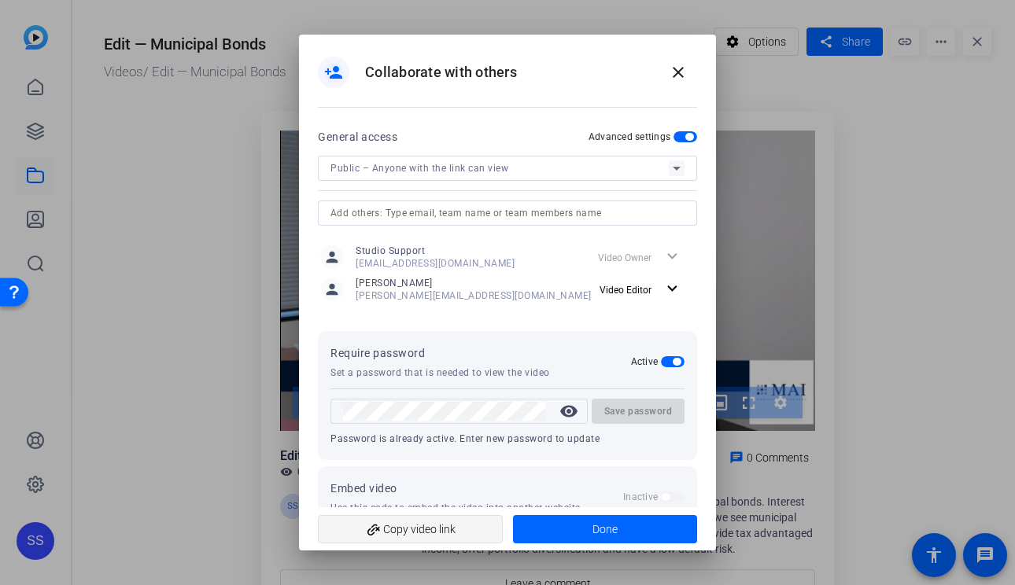
click at [389, 537] on span "add_link Copy video link" at bounding box center [410, 529] width 160 height 30
click at [689, 72] on span at bounding box center [678, 72] width 38 height 38
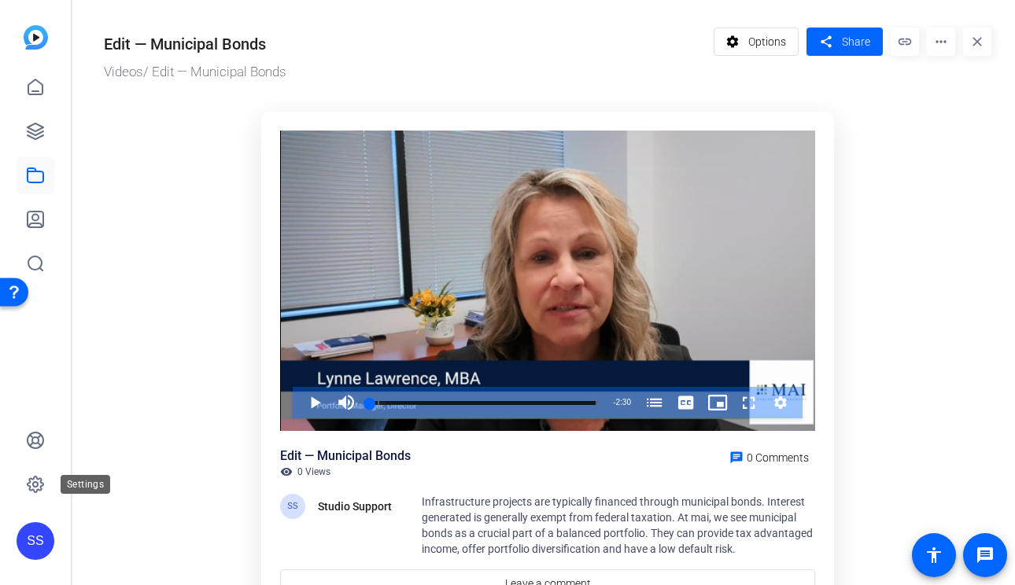
click at [41, 543] on div "SS" at bounding box center [36, 541] width 38 height 38
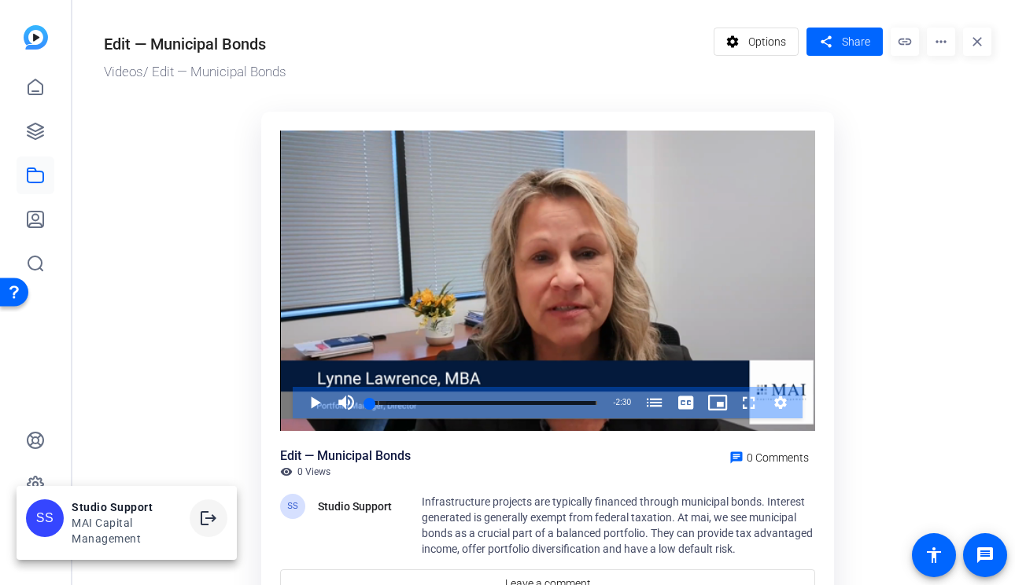
click at [200, 527] on mat-icon "logout" at bounding box center [208, 518] width 19 height 19
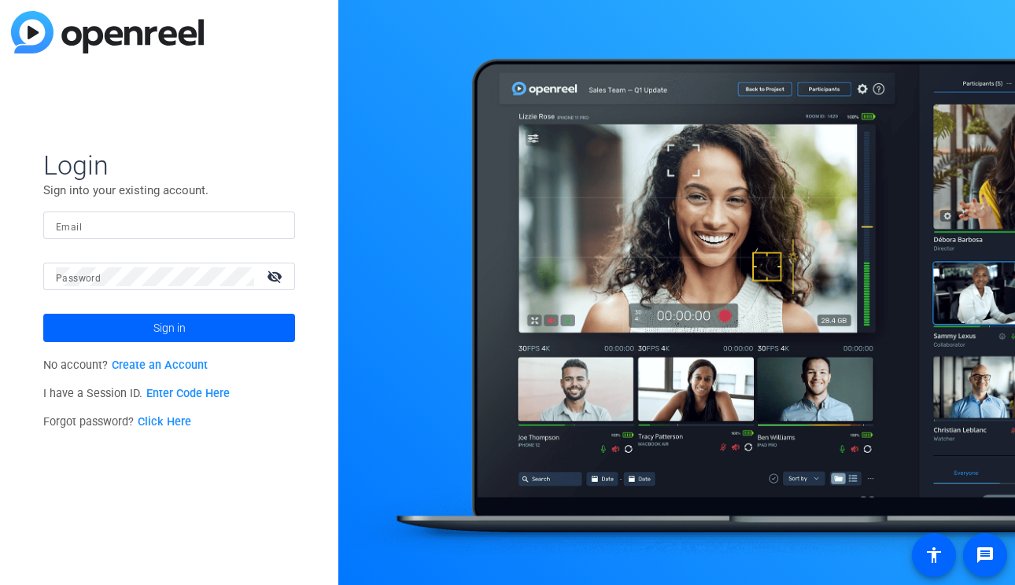
click at [225, 223] on input "Email" at bounding box center [169, 225] width 226 height 19
click at [273, 226] on img at bounding box center [268, 225] width 11 height 19
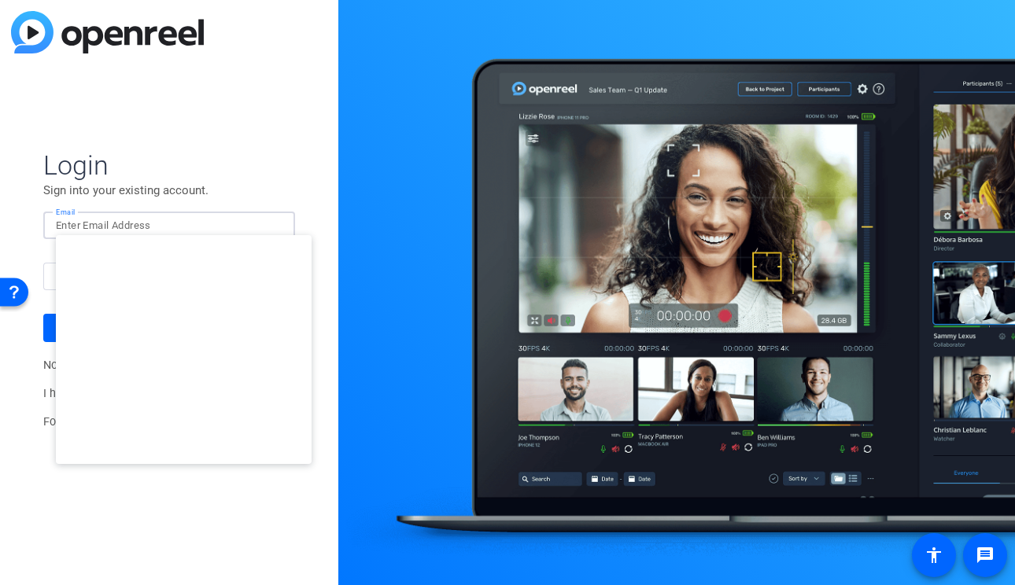
type input "[EMAIL_ADDRESS][DOMAIN_NAME]"
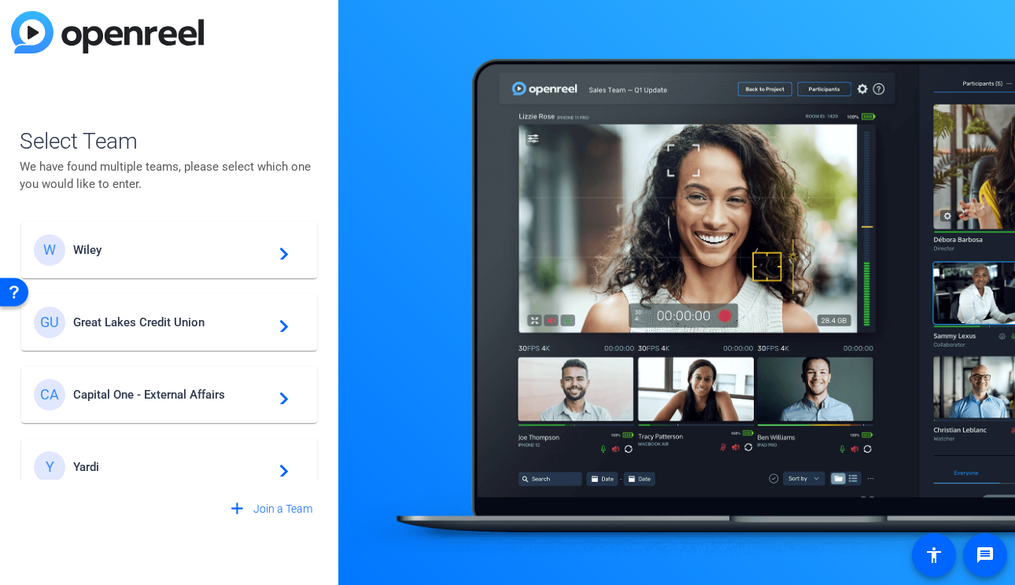
click at [195, 256] on div "W Wiley navigate_next" at bounding box center [169, 249] width 271 height 31
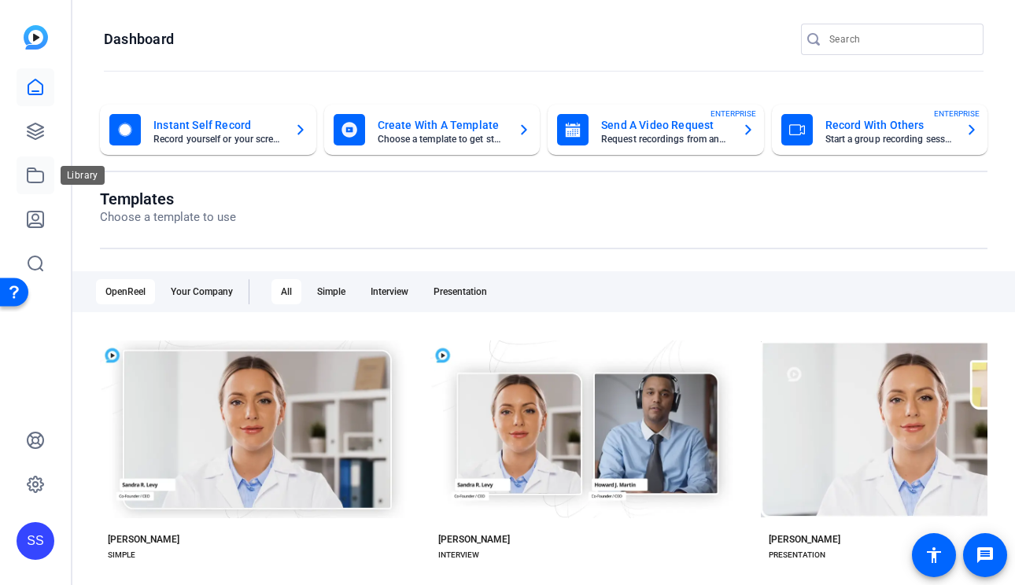
click at [45, 175] on link at bounding box center [36, 176] width 38 height 38
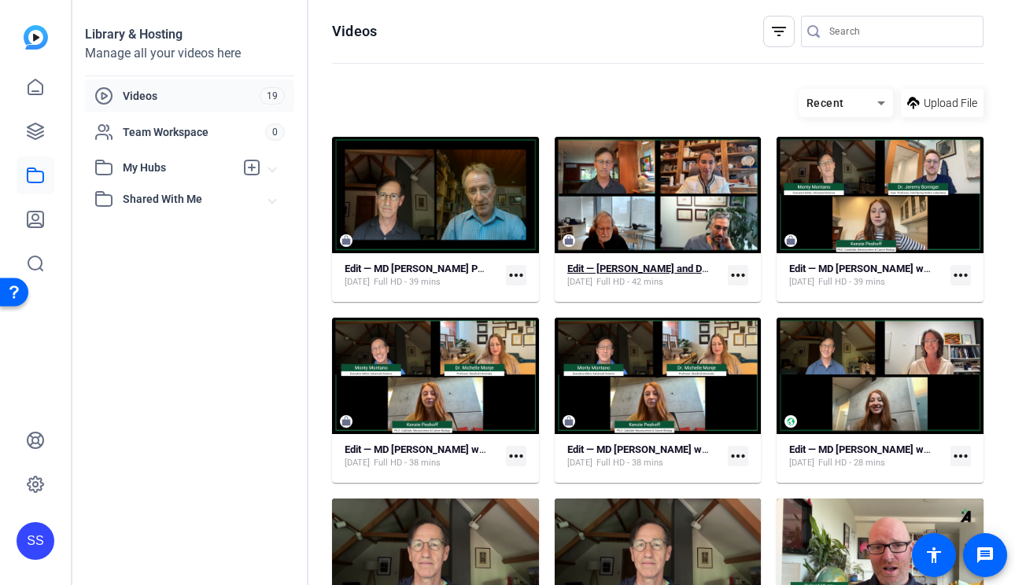
click at [694, 278] on div "[DATE] Full HD - 42 mins" at bounding box center [638, 282] width 143 height 13
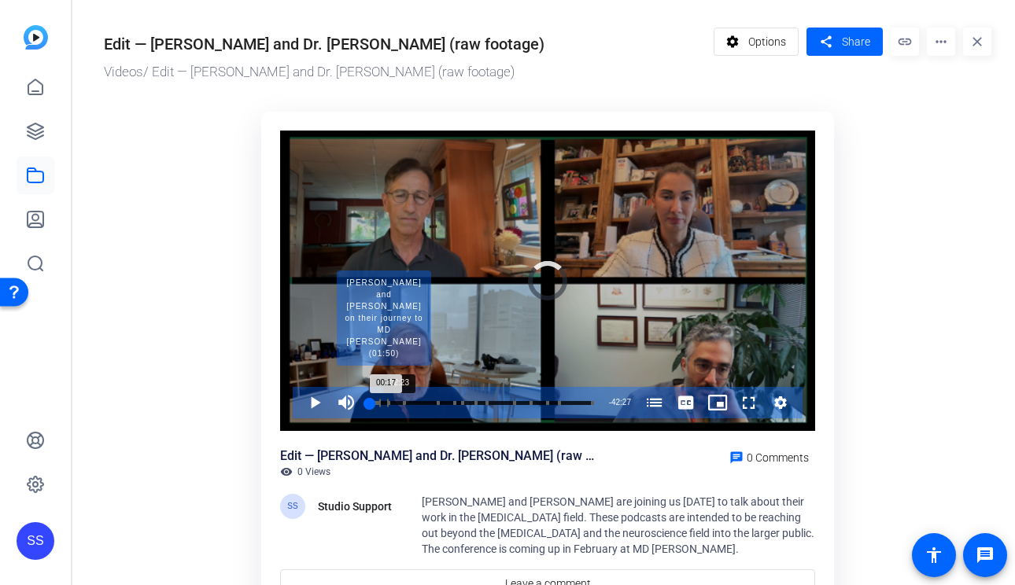
drag, startPoint x: 371, startPoint y: 400, endPoint x: 382, endPoint y: 400, distance: 11.0
click at [370, 401] on div "00:17" at bounding box center [370, 403] width 0 height 4
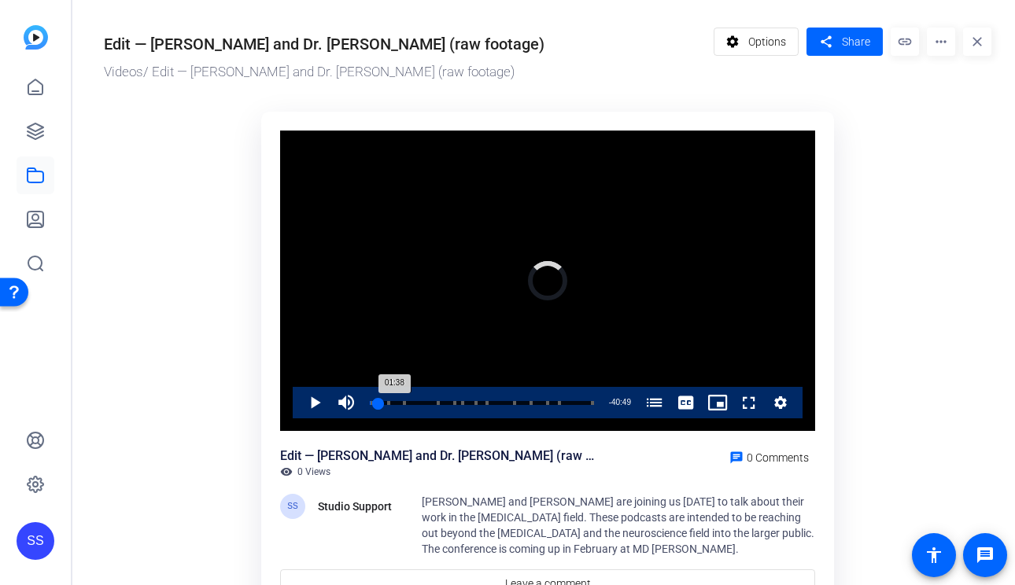
click at [378, 401] on div "01:38" at bounding box center [374, 403] width 9 height 4
click at [299, 400] on span "Video Player" at bounding box center [299, 402] width 0 height 31
click at [419, 402] on div "Progress Bar" at bounding box center [421, 403] width 34 height 8
click at [299, 403] on span "Video Player" at bounding box center [299, 402] width 0 height 31
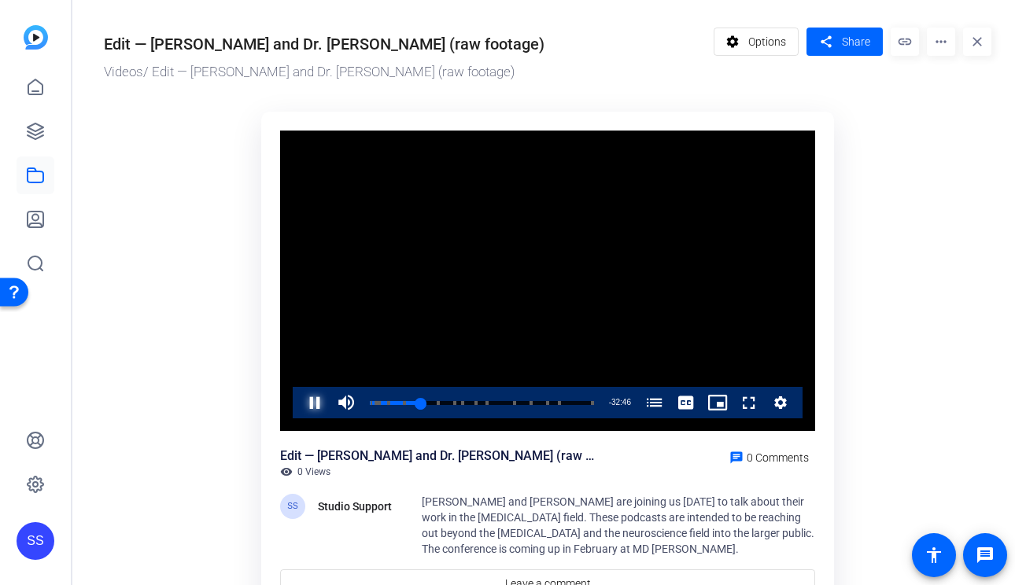
click at [299, 392] on span "Video Player" at bounding box center [299, 402] width 0 height 31
click at [419, 402] on div "09:34" at bounding box center [395, 403] width 50 height 4
click at [299, 403] on span "Video Player" at bounding box center [299, 402] width 0 height 31
click at [299, 400] on span "Video Player" at bounding box center [299, 402] width 0 height 31
click at [299, 401] on span "Video Player" at bounding box center [299, 402] width 0 height 31
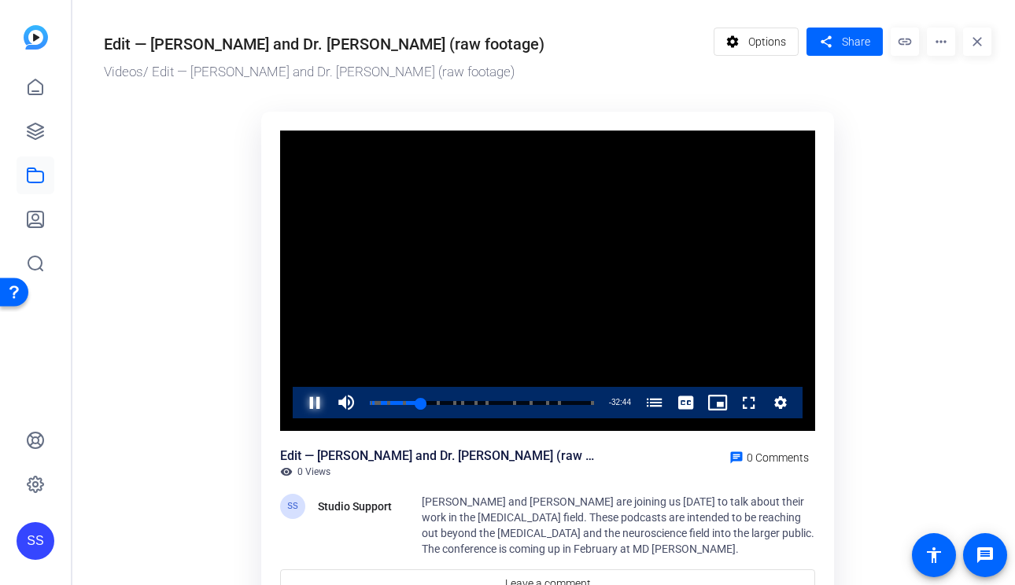
click at [299, 401] on span "Video Player" at bounding box center [299, 402] width 0 height 31
click at [426, 404] on div "11:03" at bounding box center [399, 403] width 58 height 4
click at [423, 404] on div "10:45" at bounding box center [398, 403] width 57 height 4
click at [424, 404] on div "10:18" at bounding box center [397, 403] width 55 height 4
click at [425, 404] on div "10:36" at bounding box center [398, 403] width 56 height 4
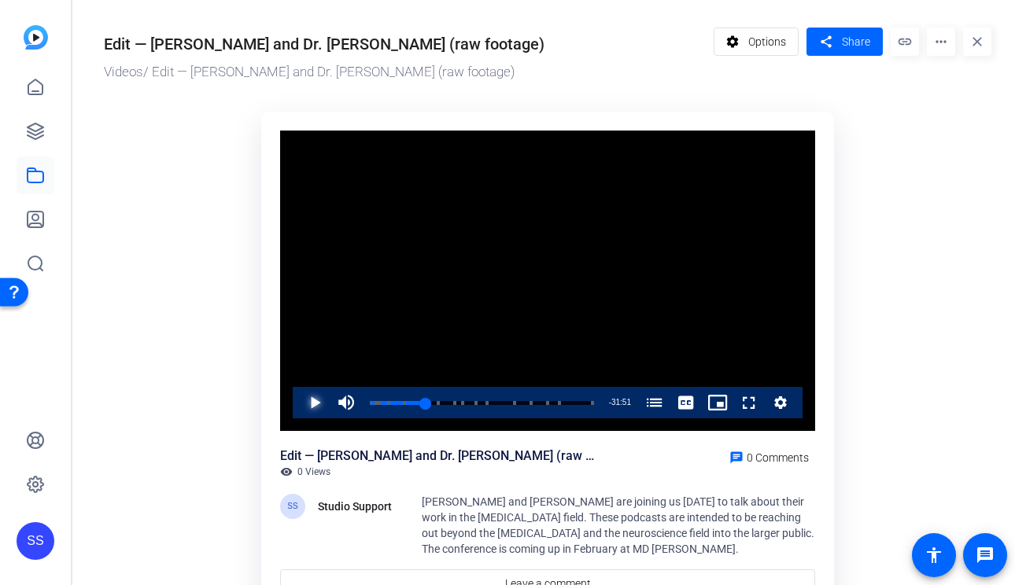
click at [299, 403] on span "Video Player" at bounding box center [299, 402] width 0 height 31
click at [299, 402] on span "Video Player" at bounding box center [299, 402] width 0 height 31
drag, startPoint x: 427, startPoint y: 403, endPoint x: 436, endPoint y: 402, distance: 8.7
click at [436, 402] on div "12:33" at bounding box center [403, 403] width 66 height 4
click at [299, 403] on span "Video Player" at bounding box center [299, 402] width 0 height 31
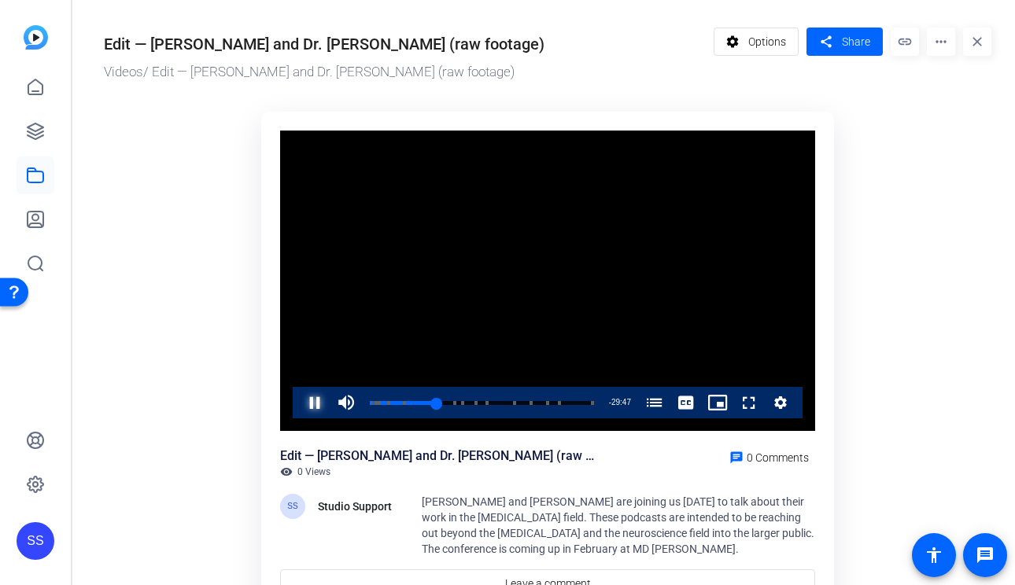
click at [299, 397] on span "Video Player" at bounding box center [299, 402] width 0 height 31
